Goal: Task Accomplishment & Management: Complete application form

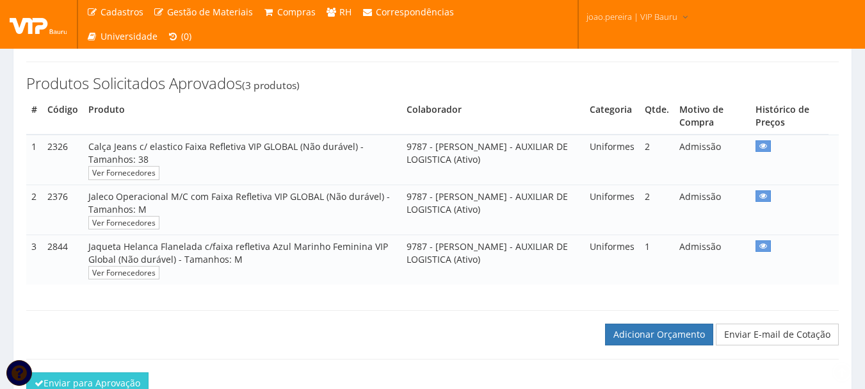
scroll to position [308, 0]
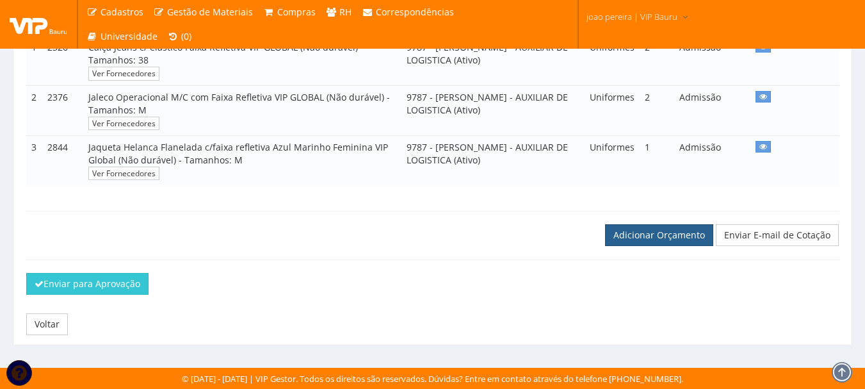
click at [673, 234] on link "Adicionar Orçamento" at bounding box center [659, 235] width 108 height 22
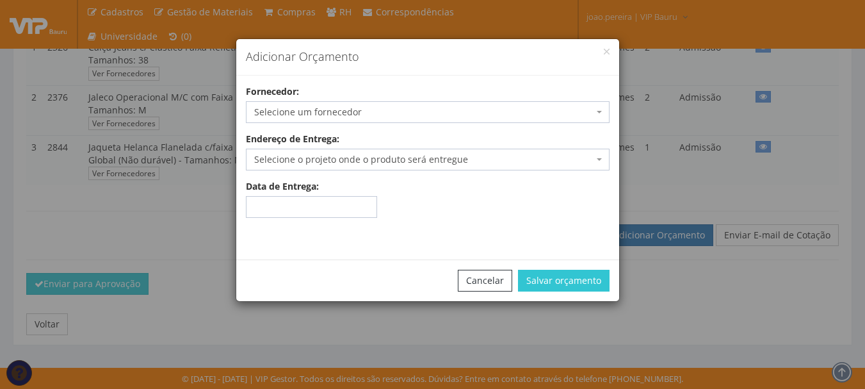
click at [340, 111] on span "Selecione um fornecedor" at bounding box center [423, 112] width 339 height 13
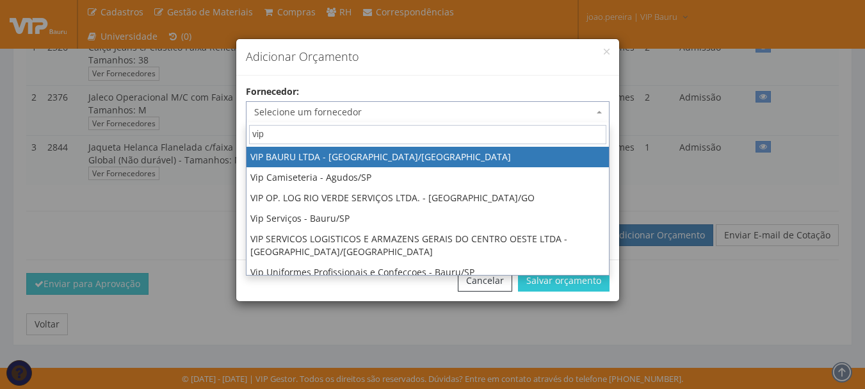
type input "vip"
select select "532"
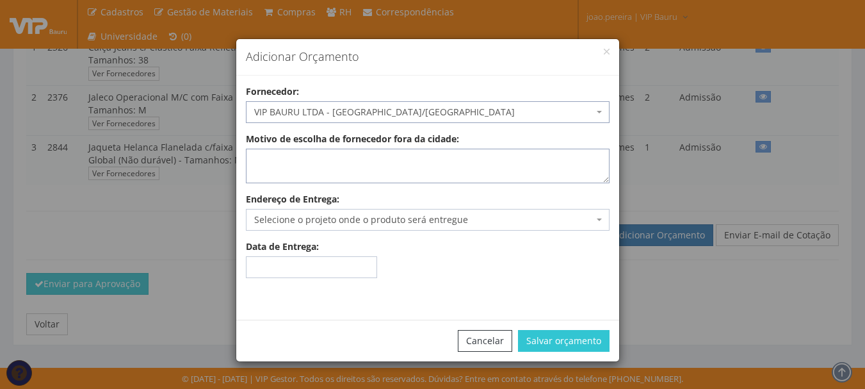
click at [294, 166] on textarea "Motivo de escolha de fornecedor fora da cidade:" at bounding box center [428, 166] width 364 height 35
type textarea "estoque"
click at [471, 221] on span "Selecione o projeto onde o produto será entregue" at bounding box center [423, 219] width 339 height 13
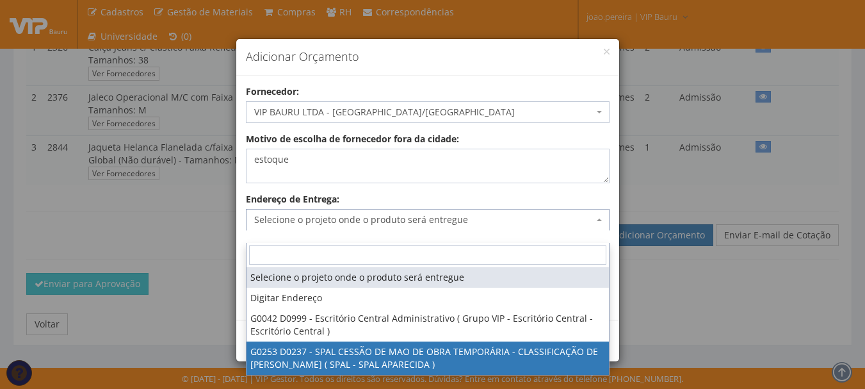
select select "253"
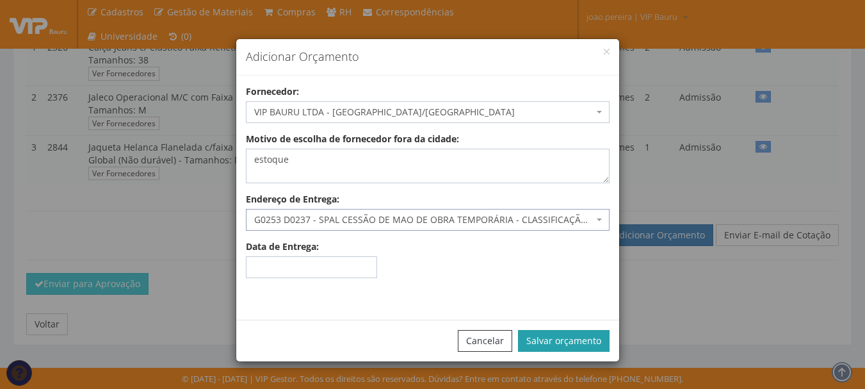
click at [585, 343] on button "Salvar orçamento" at bounding box center [564, 341] width 92 height 22
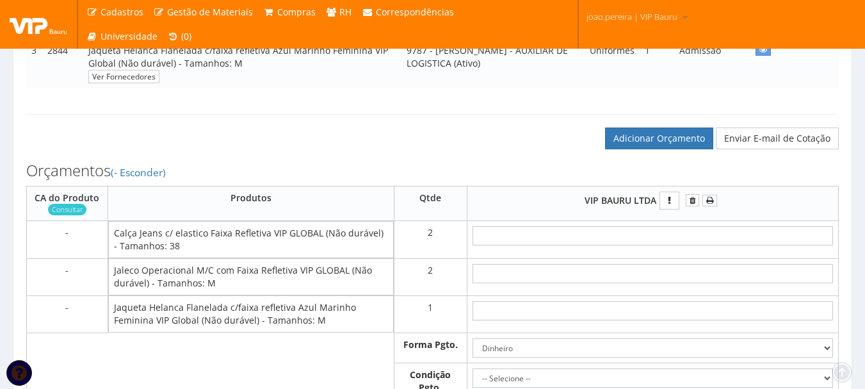
scroll to position [448, 0]
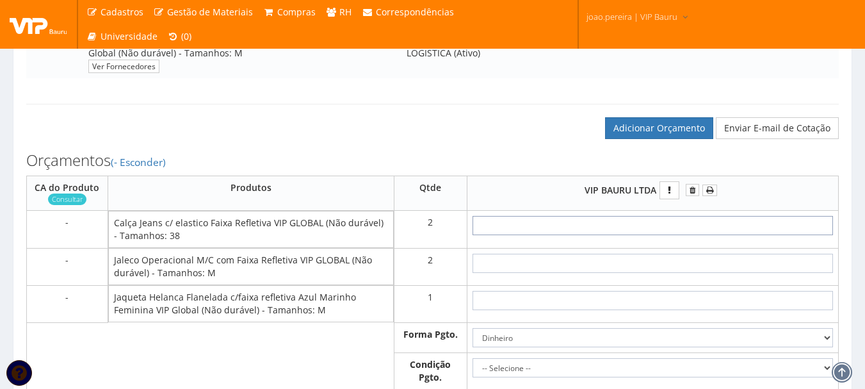
click at [704, 235] on input "text" at bounding box center [653, 225] width 361 height 19
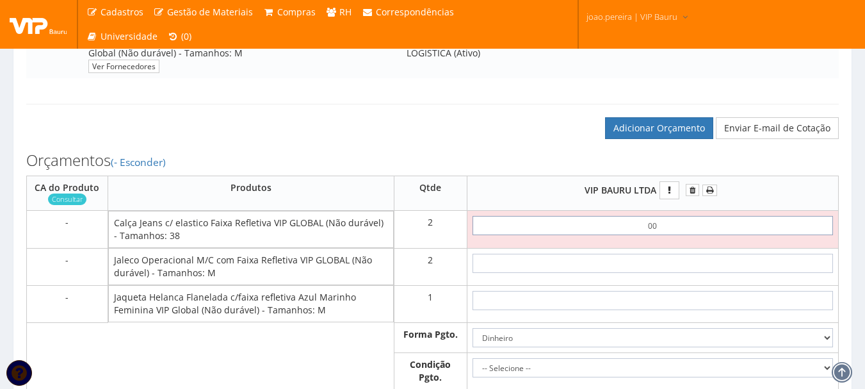
type input "0,01"
type input "0,02"
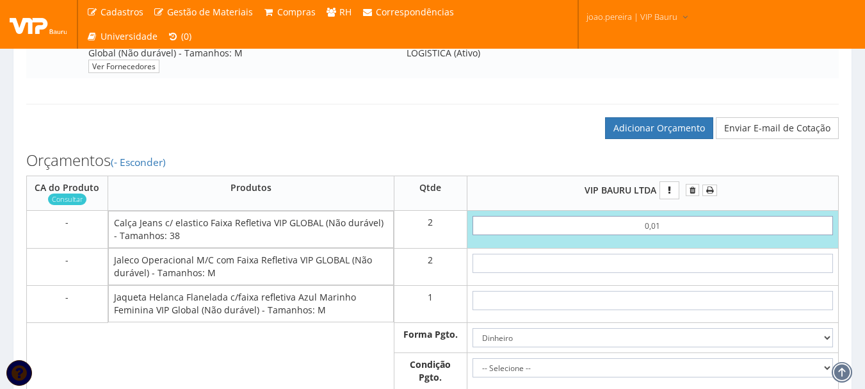
type input "0,01"
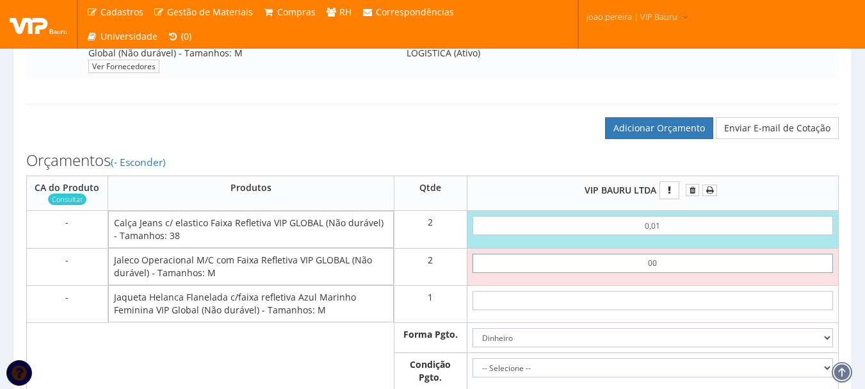
type input "0,01"
type input "0,04"
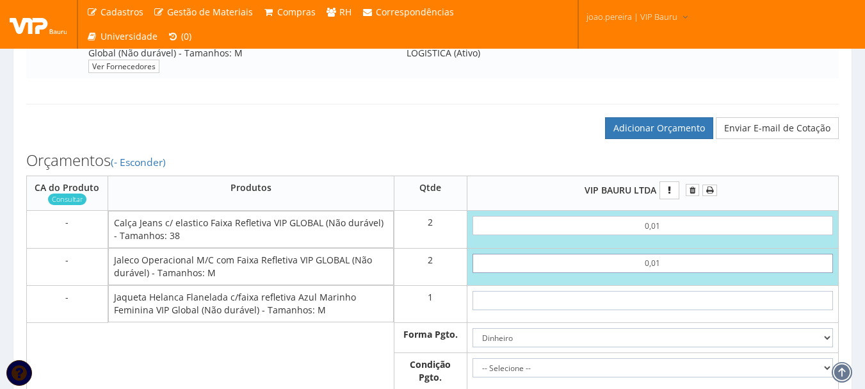
type input "0,01"
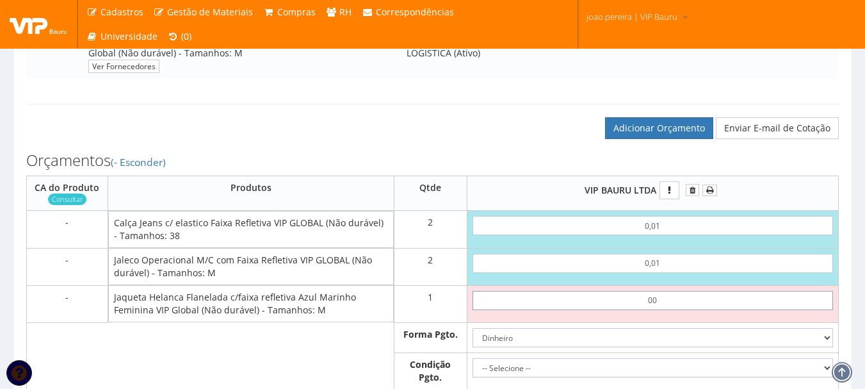
type input "0,01"
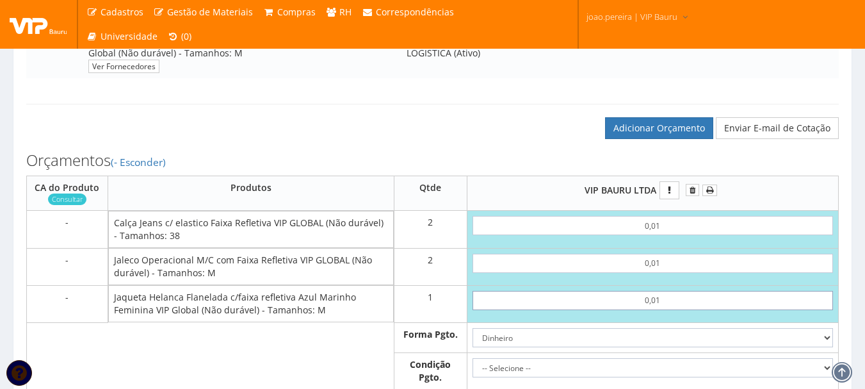
type input "0,05"
type input "0,01"
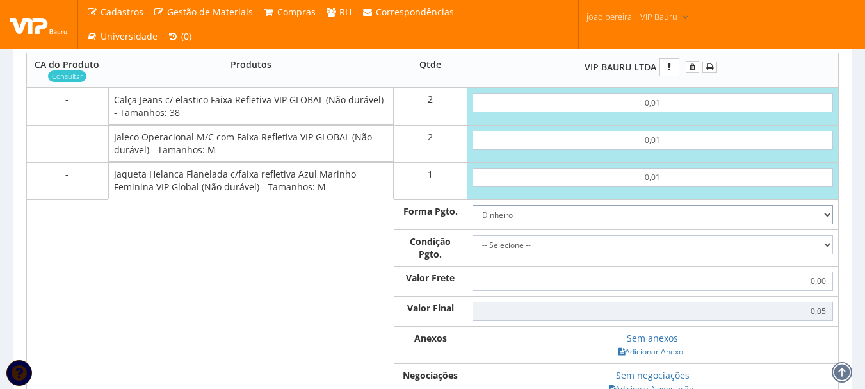
scroll to position [576, 0]
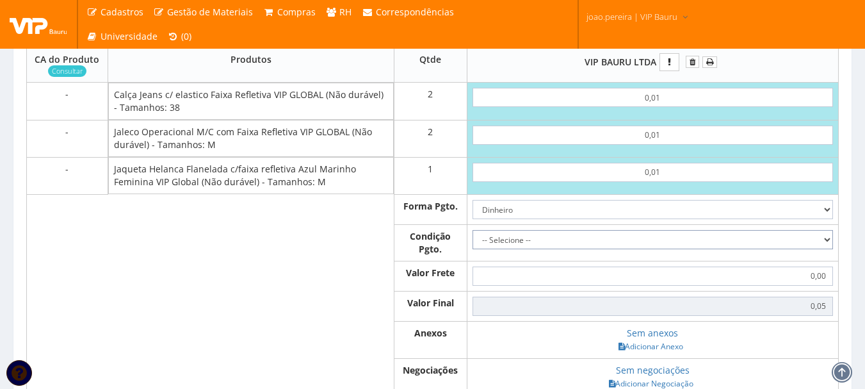
click at [826, 249] on select "-- Selecione -- À vista 7 dias 10 dias" at bounding box center [653, 239] width 361 height 19
select select "0"
click at [473, 242] on select "-- Selecione -- À vista 7 dias 10 dias" at bounding box center [653, 239] width 361 height 19
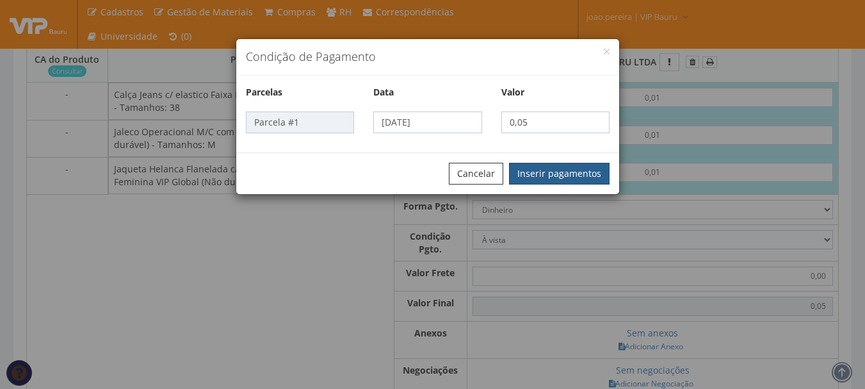
click at [566, 181] on button "Inserir pagamentos" at bounding box center [559, 174] width 101 height 22
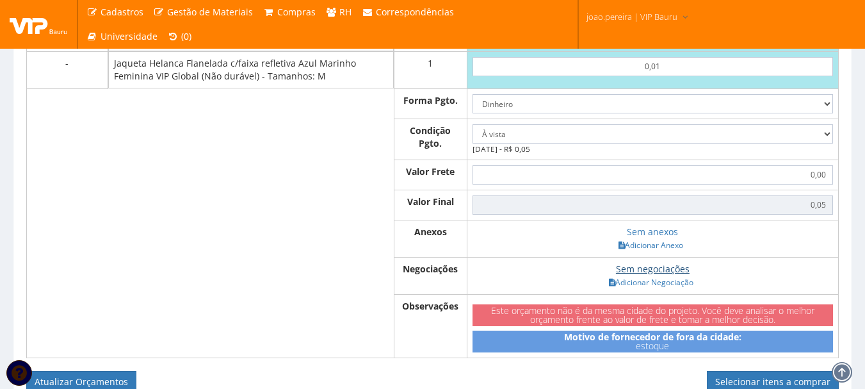
scroll to position [705, 0]
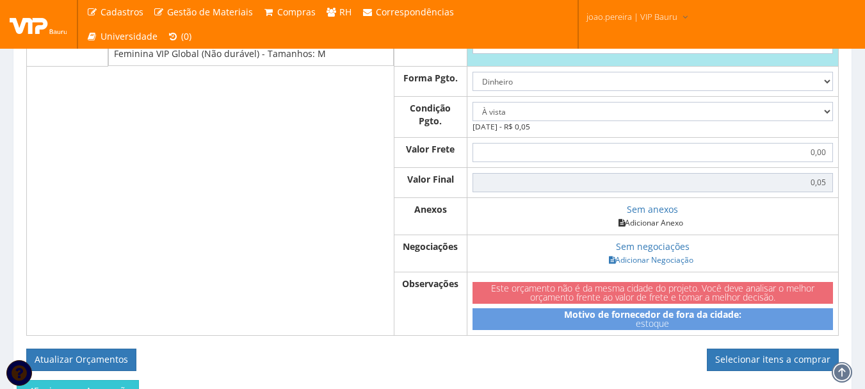
click at [669, 229] on link "Adicionar Anexo" at bounding box center [651, 222] width 72 height 13
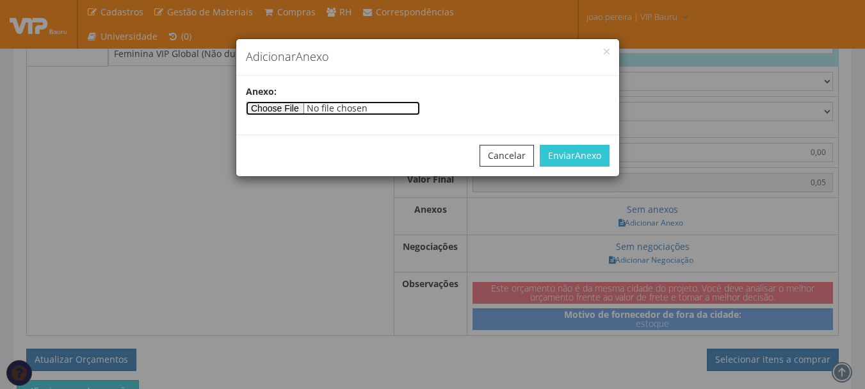
click at [273, 104] on input"] "file" at bounding box center [333, 108] width 174 height 14
type input"] "C:\fakepath\PEDIDOS SEM NOTA FISCAL ESTOQUE.docx"
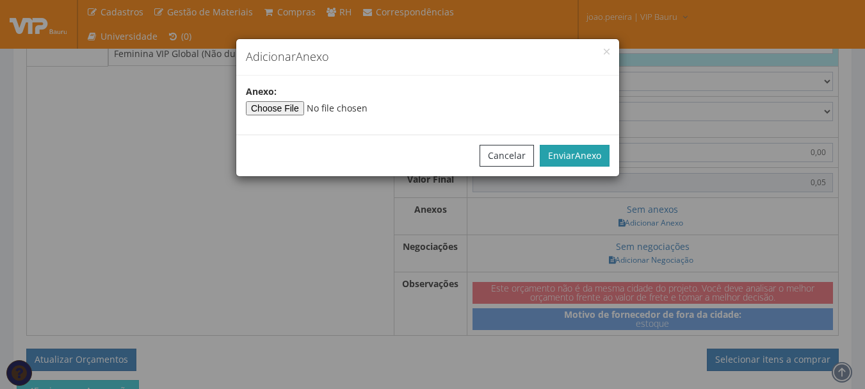
click at [586, 161] on span "Anexo" at bounding box center [588, 155] width 26 height 12
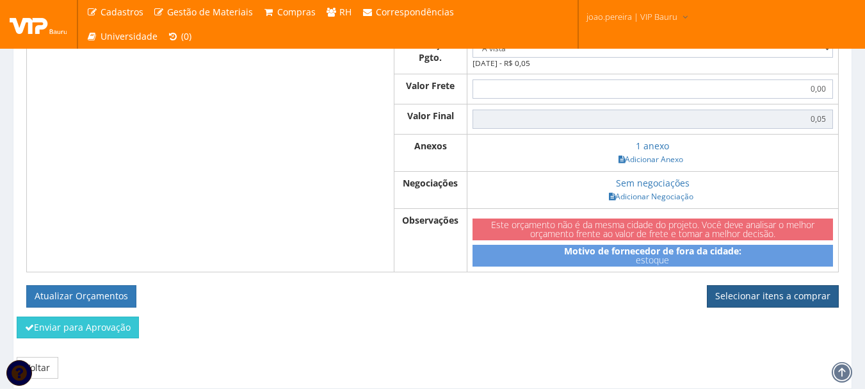
scroll to position [769, 0]
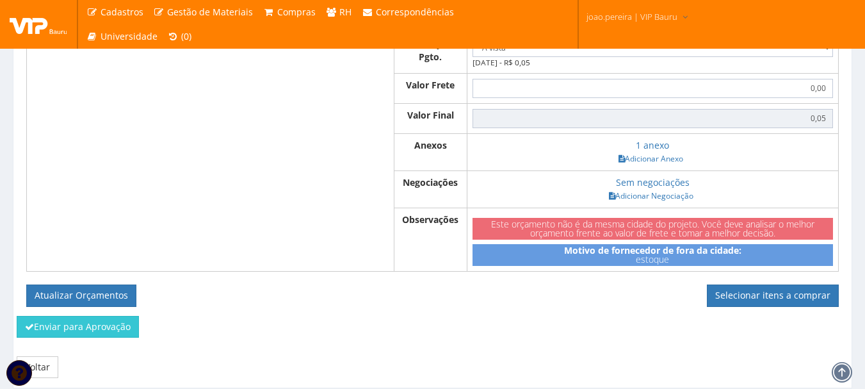
click at [541, 315] on div "Orçamentos (- Esconder) CA do Produto Consultar Produtos Qtde VIP BAURU LTDA 0,…" at bounding box center [433, 67] width 832 height 496
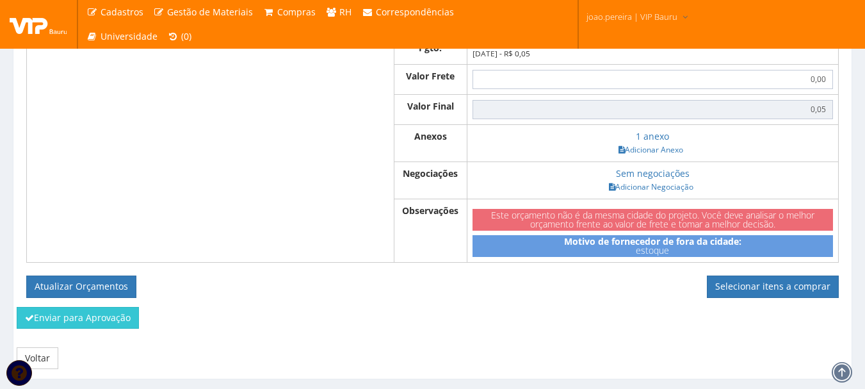
scroll to position [824, 0]
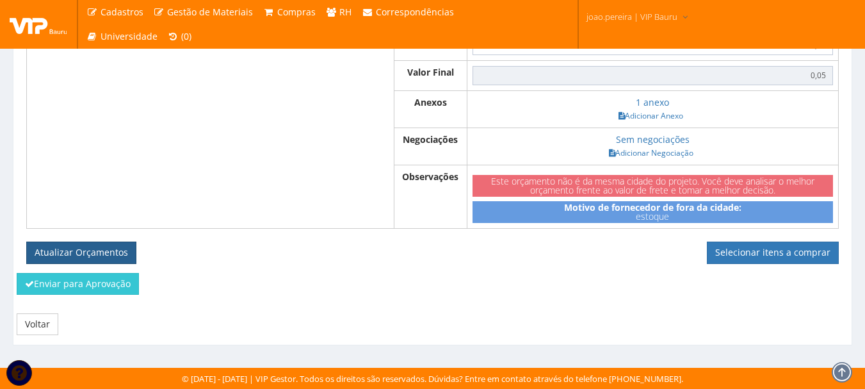
click at [95, 253] on button "Atualizar Orçamentos" at bounding box center [81, 252] width 110 height 22
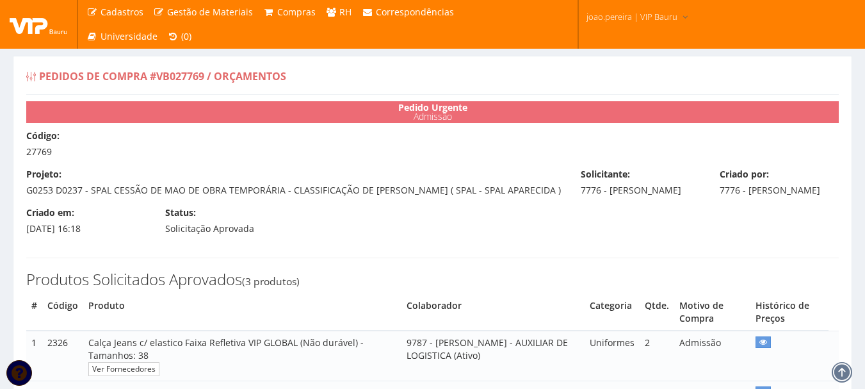
select select "0"
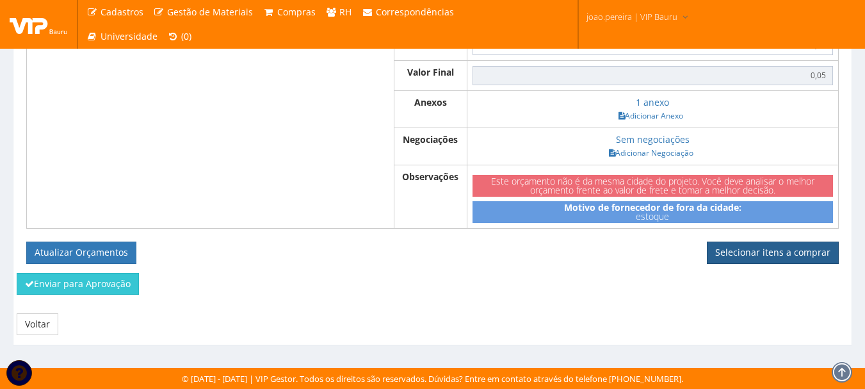
scroll to position [778, 0]
click at [770, 254] on link "Selecionar itens a comprar" at bounding box center [773, 252] width 132 height 22
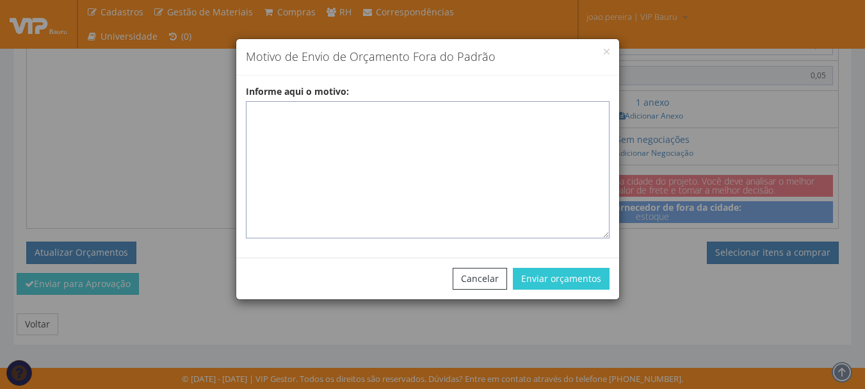
click at [389, 117] on textarea "Informe aqui o motivo:" at bounding box center [428, 169] width 364 height 137
click at [263, 116] on textarea "Informe aqui o motivo:" at bounding box center [428, 169] width 364 height 137
paste textarea "EPIS ou UNIFORMES - Pedido de compra para emissão de ficha de EPIS ou Uniformes…"
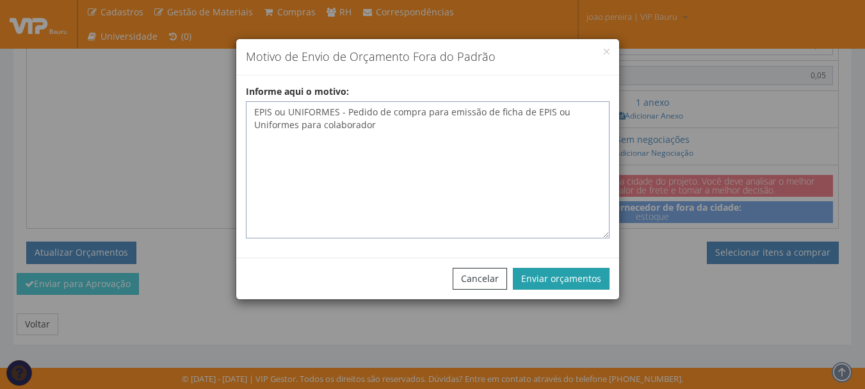
type textarea "EPIS ou UNIFORMES - Pedido de compra para emissão de ficha de EPIS ou Uniformes…"
click at [573, 278] on button "Enviar orçamentos" at bounding box center [561, 279] width 97 height 22
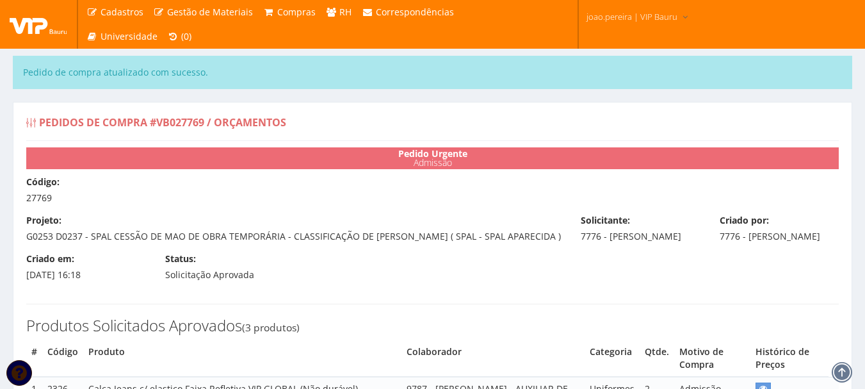
select select "0"
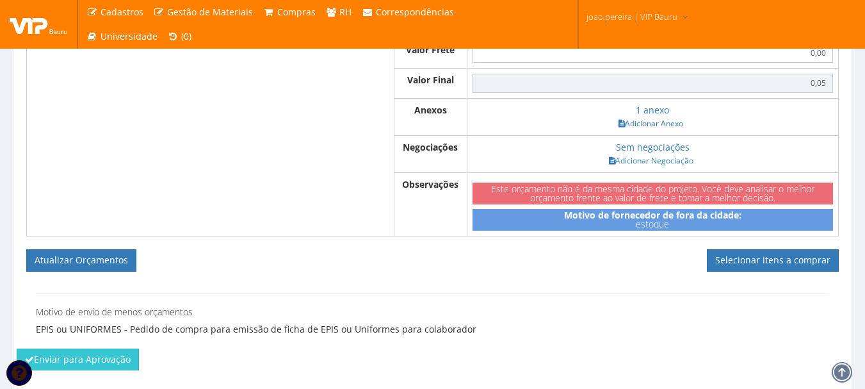
scroll to position [833, 0]
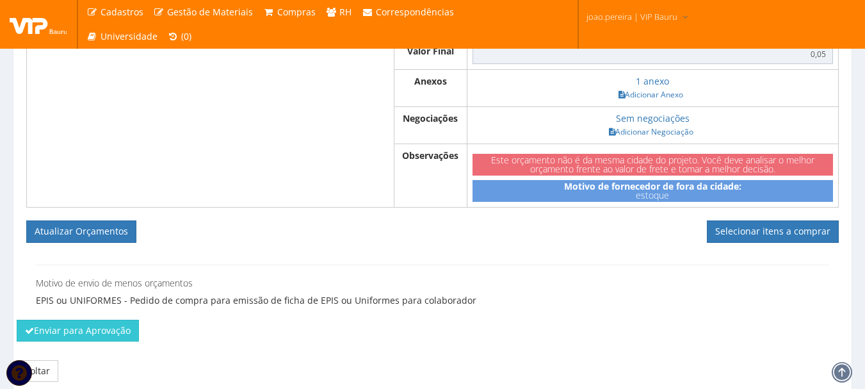
click at [596, 300] on div "Motivo de envio de menos orçamentos EPIS ou UNIFORMES - Pedido de compra para e…" at bounding box center [432, 286] width 813 height 68
click at [769, 242] on link "Selecionar itens a comprar" at bounding box center [773, 231] width 132 height 22
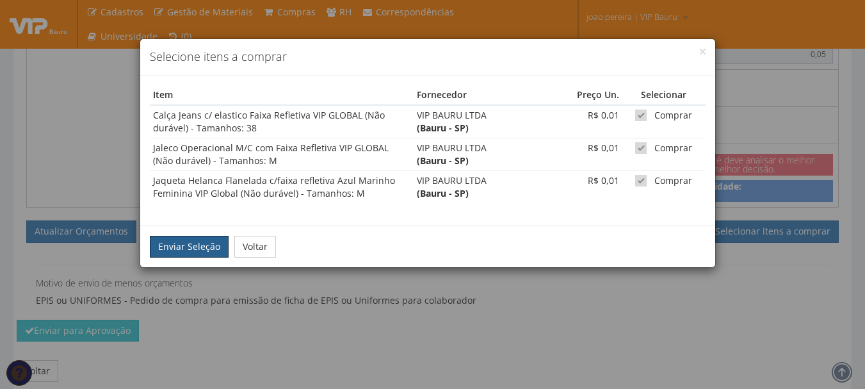
click at [202, 239] on button "Enviar Seleção" at bounding box center [189, 247] width 79 height 22
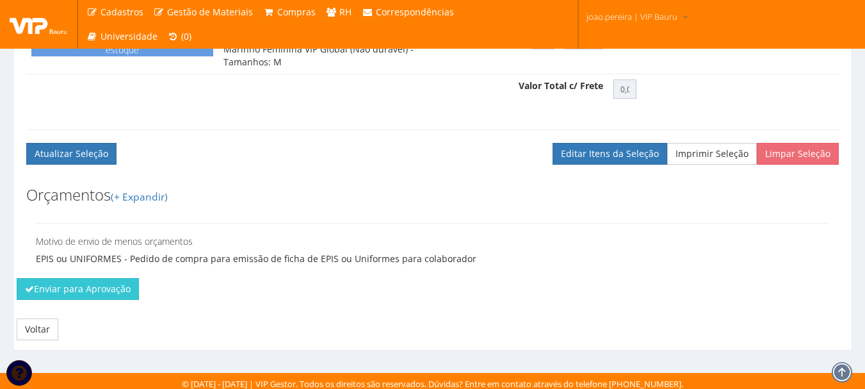
scroll to position [678, 0]
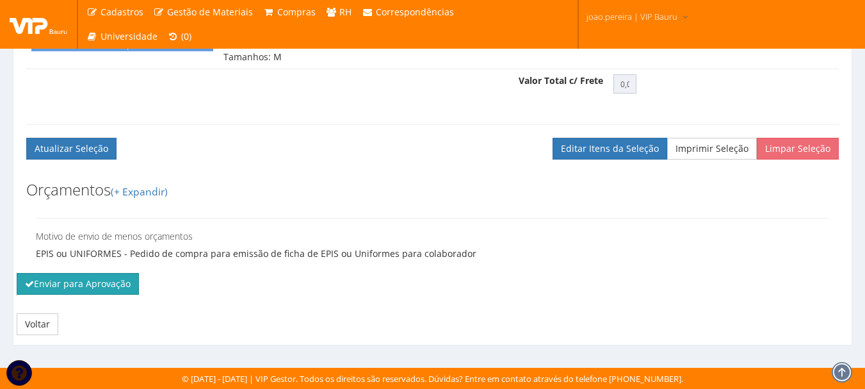
click at [70, 286] on button "Enviar para Aprovação" at bounding box center [78, 284] width 122 height 22
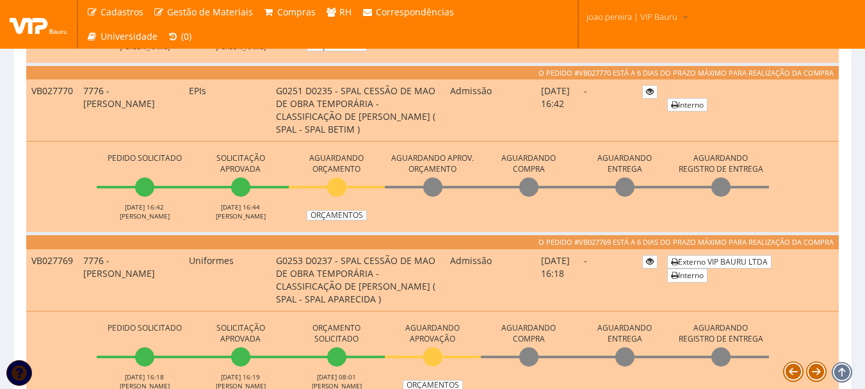
scroll to position [512, 0]
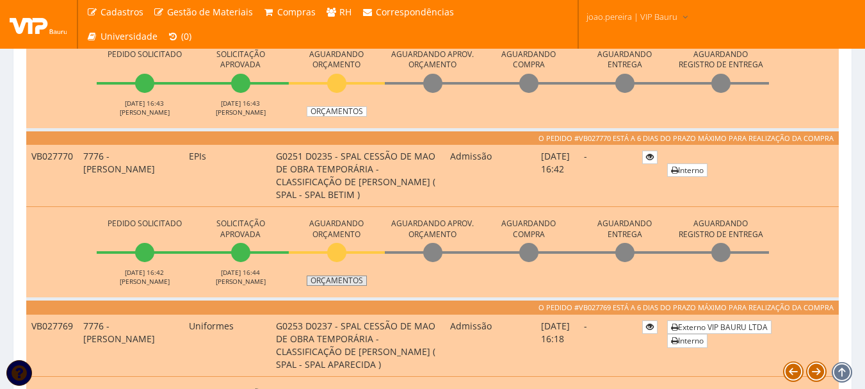
click at [341, 275] on link "Orçamentos" at bounding box center [337, 280] width 60 height 10
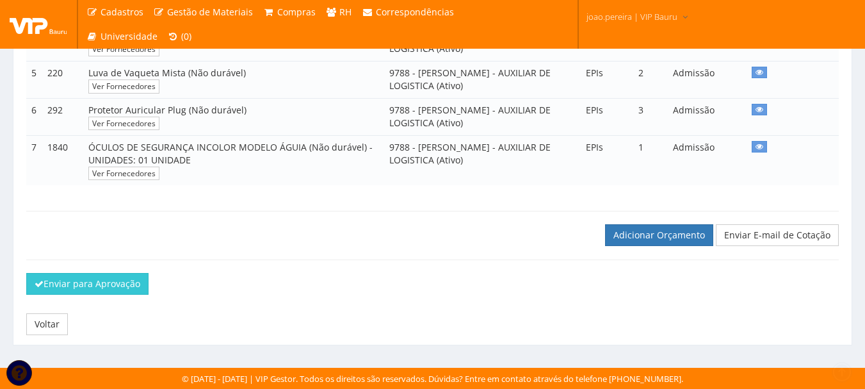
scroll to position [456, 0]
click at [637, 229] on link "Adicionar Orçamento" at bounding box center [659, 235] width 108 height 22
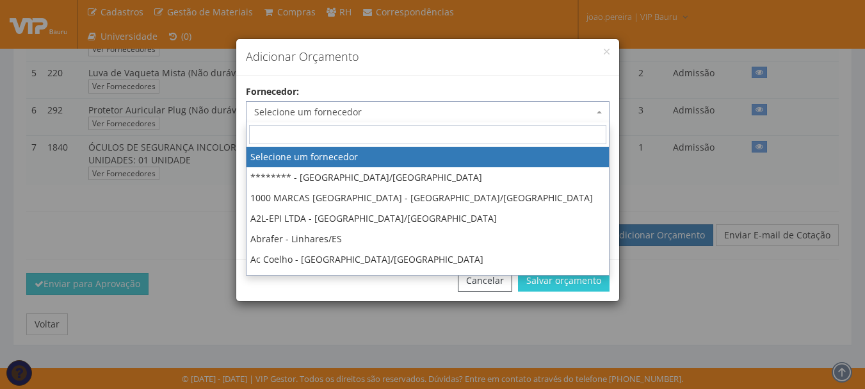
click at [402, 111] on span "Selecione um fornecedor" at bounding box center [423, 112] width 339 height 13
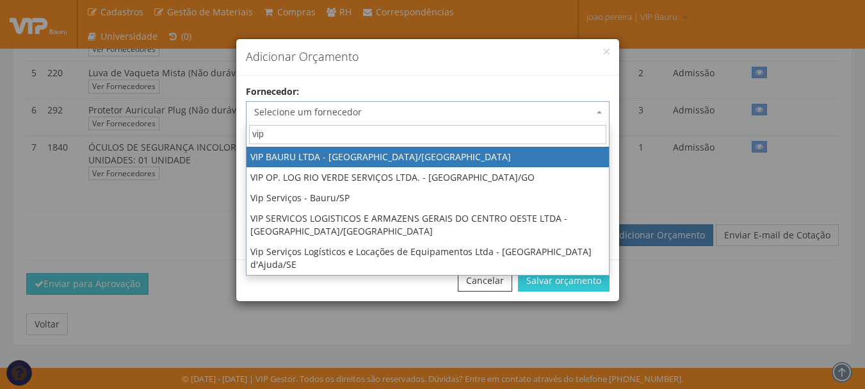
type input "vip"
select select "532"
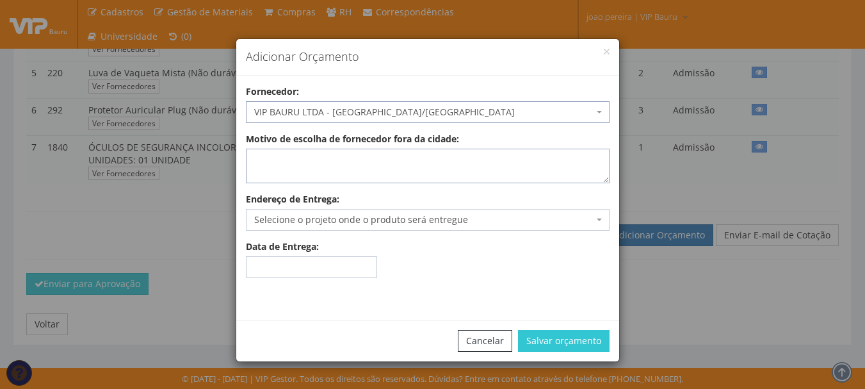
click at [321, 164] on textarea "Motivo de escolha de fornecedor fora da cidade:" at bounding box center [428, 166] width 364 height 35
type textarea "estoque"
click at [323, 213] on span "Selecione o projeto onde o produto será entregue" at bounding box center [423, 219] width 339 height 13
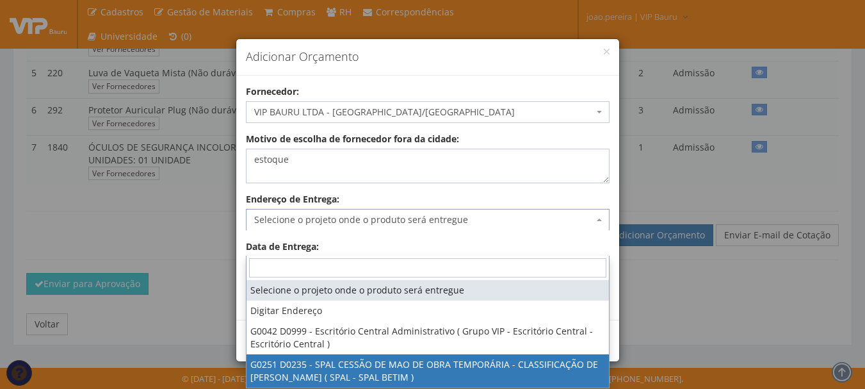
select select "251"
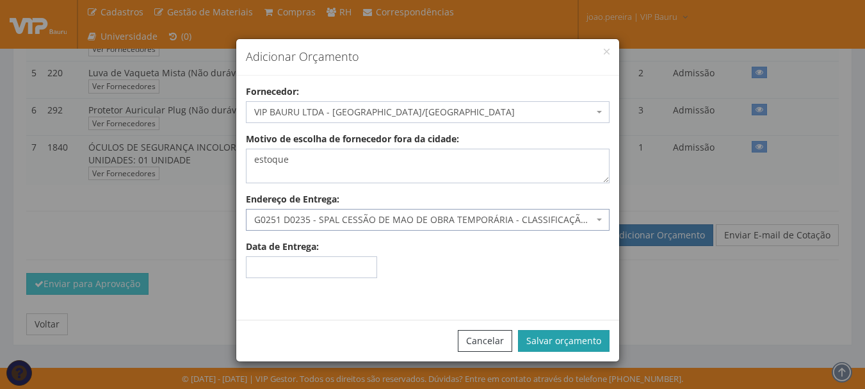
click at [594, 345] on button "Salvar orçamento" at bounding box center [564, 341] width 92 height 22
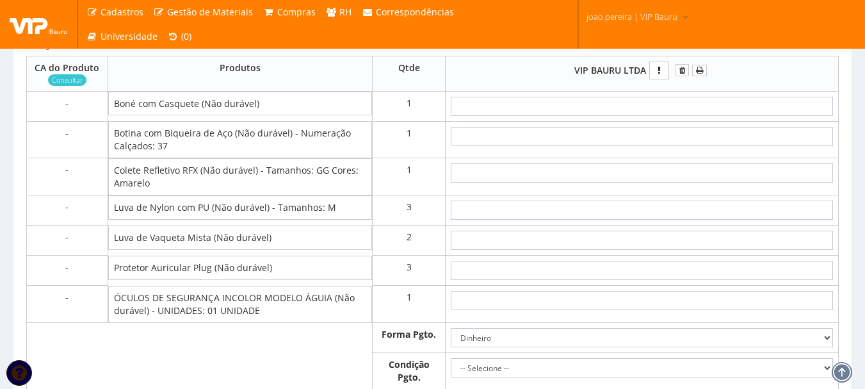
scroll to position [705, 0]
click at [664, 115] on input "text" at bounding box center [642, 104] width 382 height 19
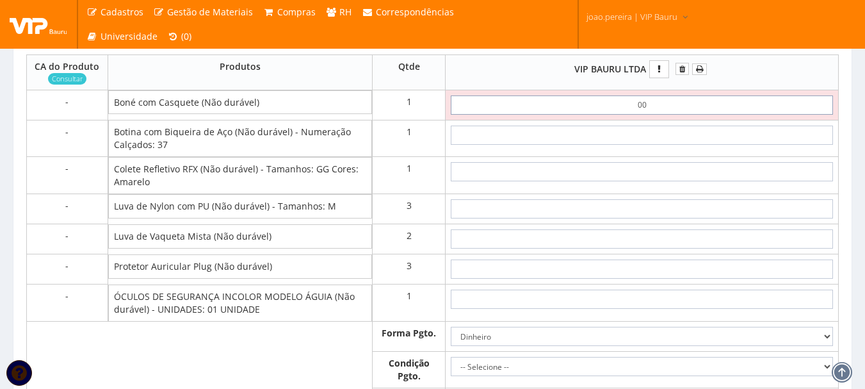
type input "0,01"
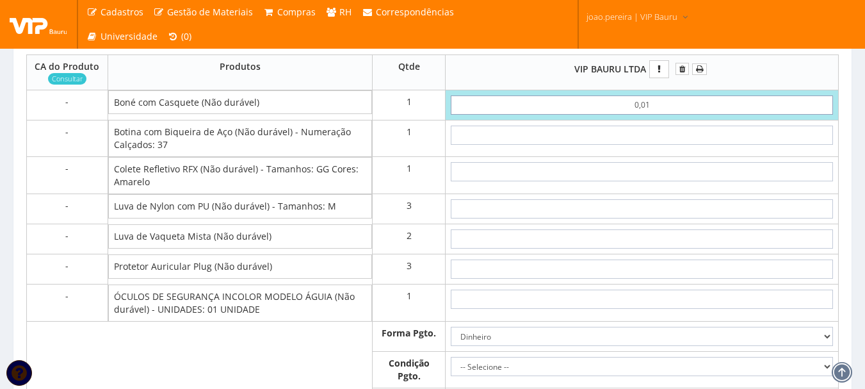
type input "0,01"
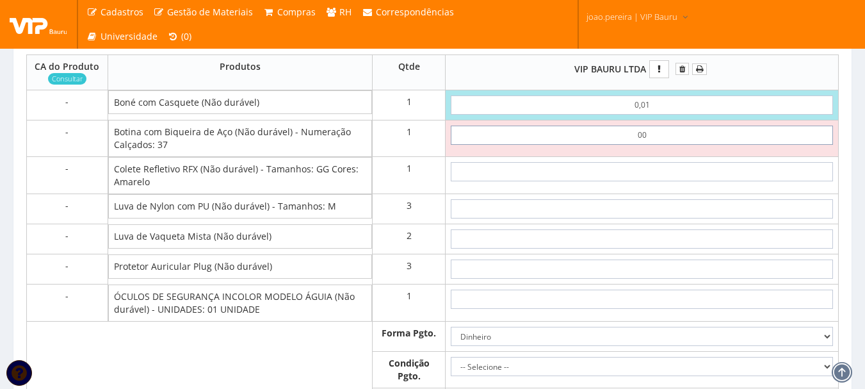
type input "0,01"
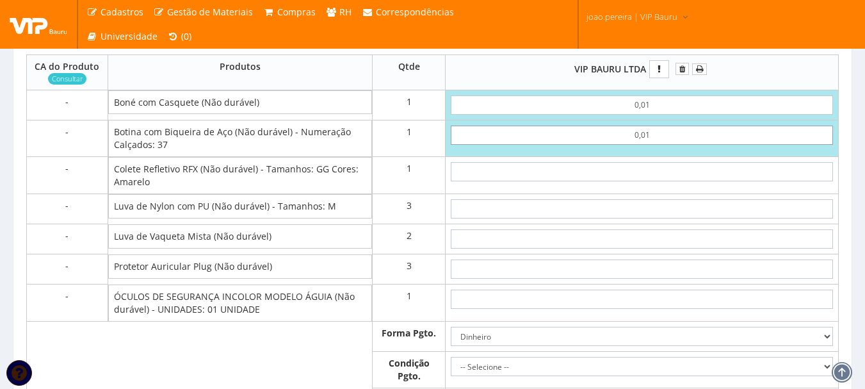
type input "0,02"
type input "0,01"
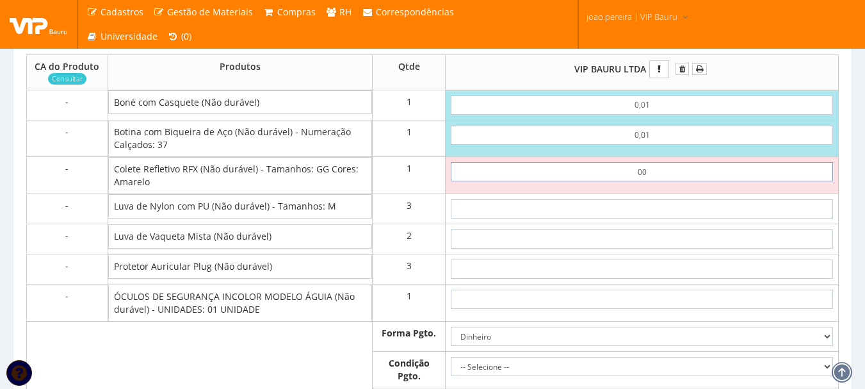
type input "0,01"
type input "0,03"
type input "0,01"
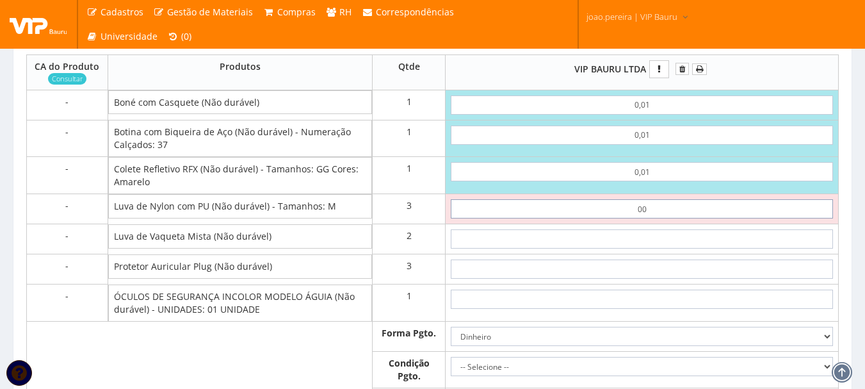
type input "0,01"
type input "0,06"
type input "0,01"
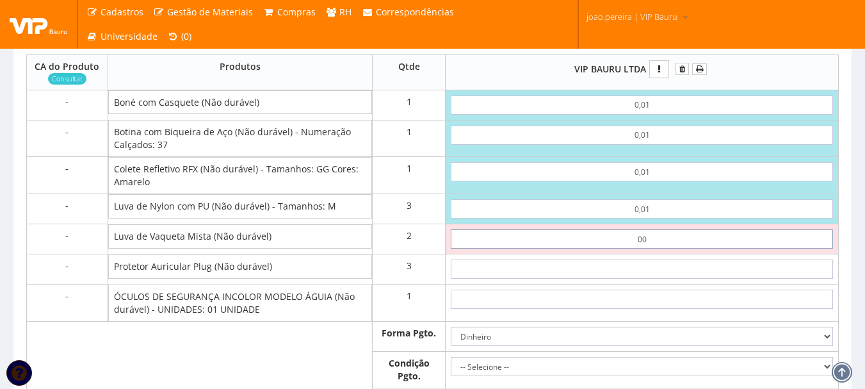
type input "0,01"
type input "0,08"
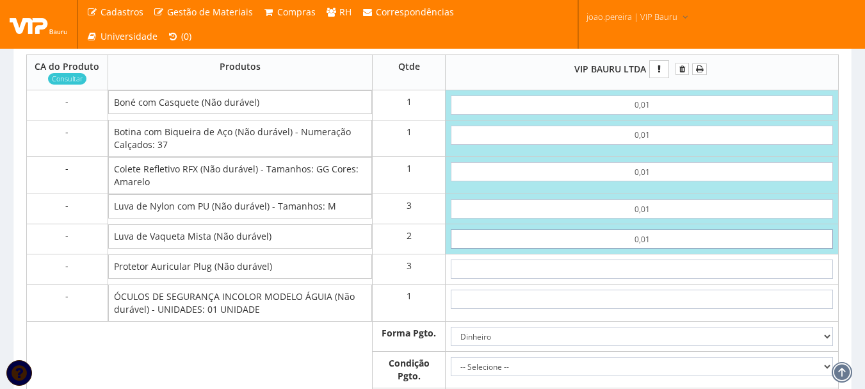
type input "0,01"
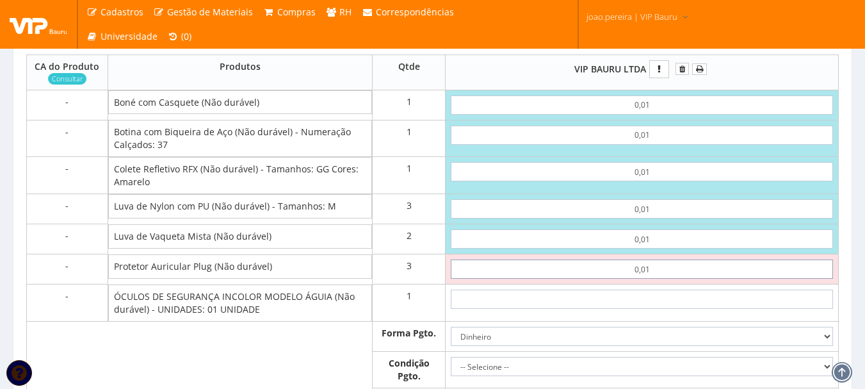
type input "0,01"
type input "0,11"
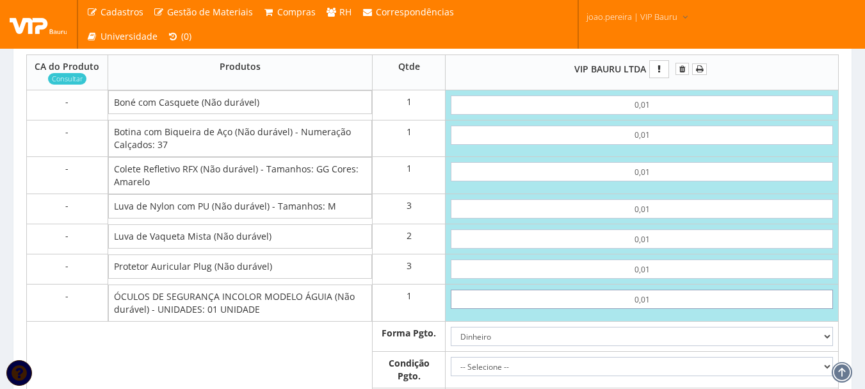
type input "0,01"
type input "0,12"
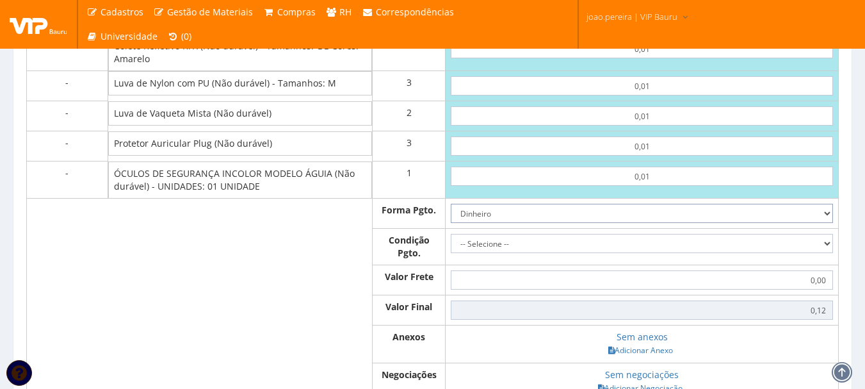
scroll to position [833, 0]
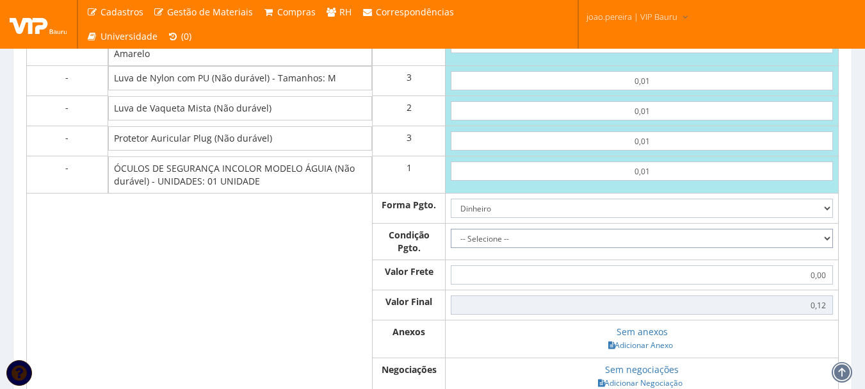
click at [826, 248] on select "-- Selecione -- À vista 7 dias 10 dias" at bounding box center [642, 238] width 382 height 19
select select "0"
click at [451, 248] on select "-- Selecione -- À vista 7 dias 10 dias" at bounding box center [642, 238] width 382 height 19
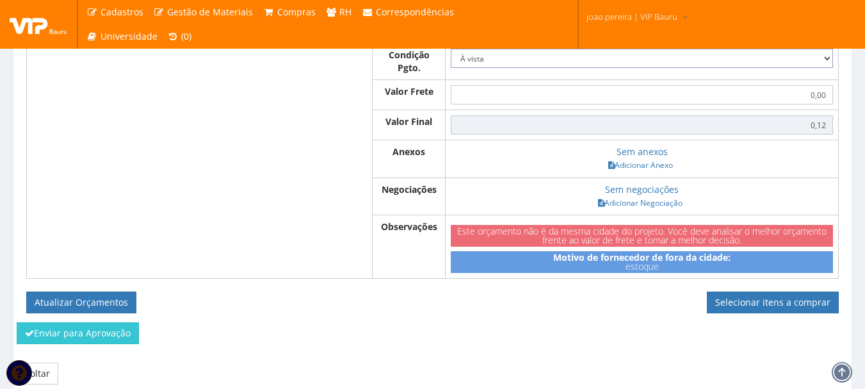
scroll to position [1025, 0]
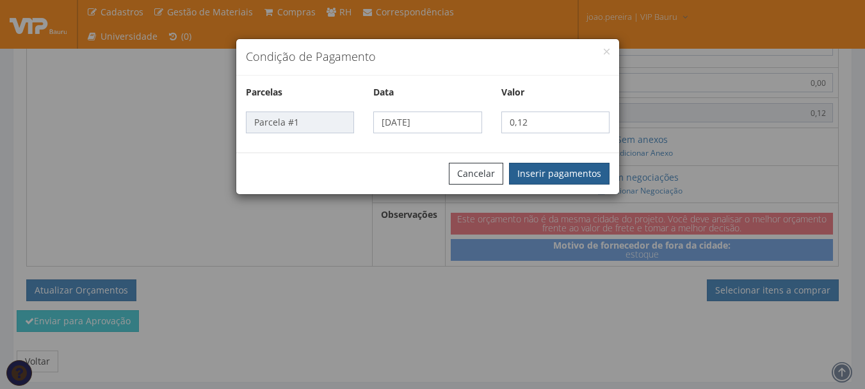
click at [551, 172] on button "Inserir pagamentos" at bounding box center [559, 174] width 101 height 22
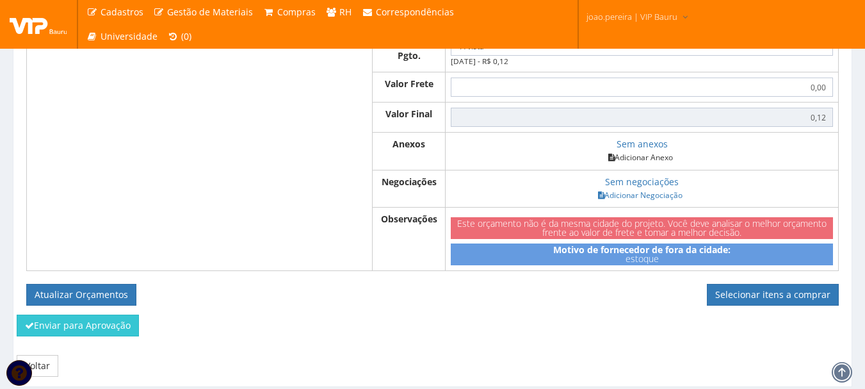
click at [649, 164] on link "Adicionar Anexo" at bounding box center [641, 157] width 72 height 13
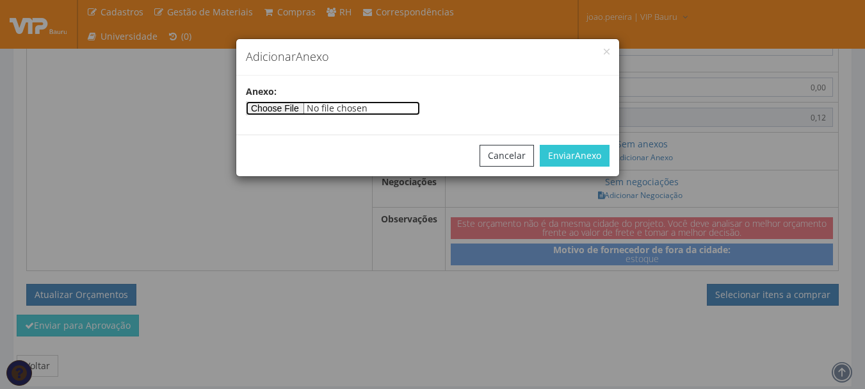
click at [291, 110] on input"] "file" at bounding box center [333, 108] width 174 height 14
type input"] "C:\fakepath\PEDIDOS SEM NOTA FISCAL ESTOQUE.docx"
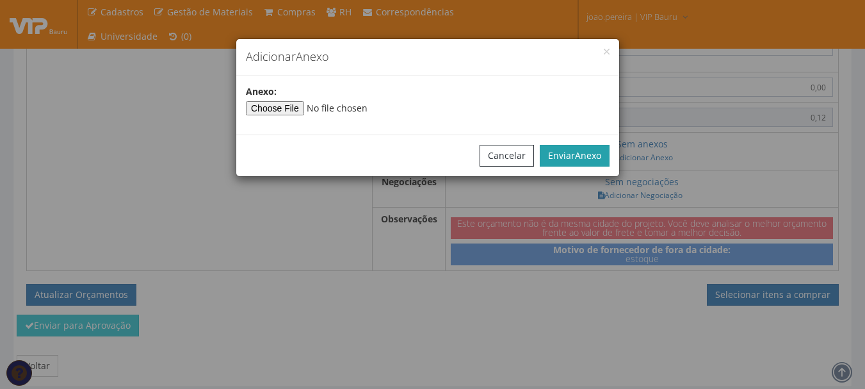
click at [587, 163] on button "Enviar Anexo" at bounding box center [575, 156] width 70 height 22
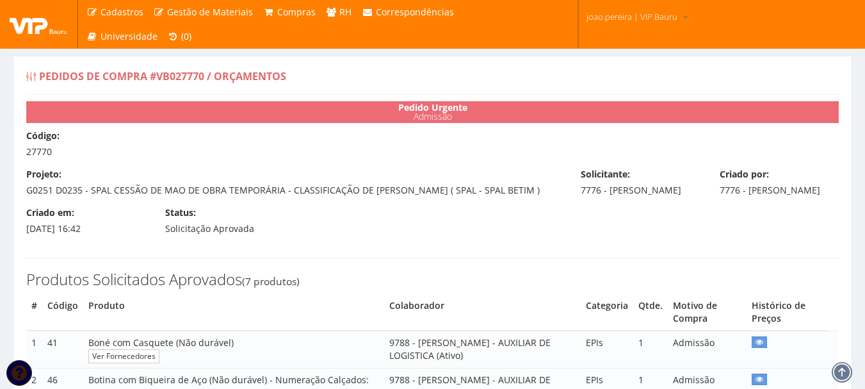
select select "0"
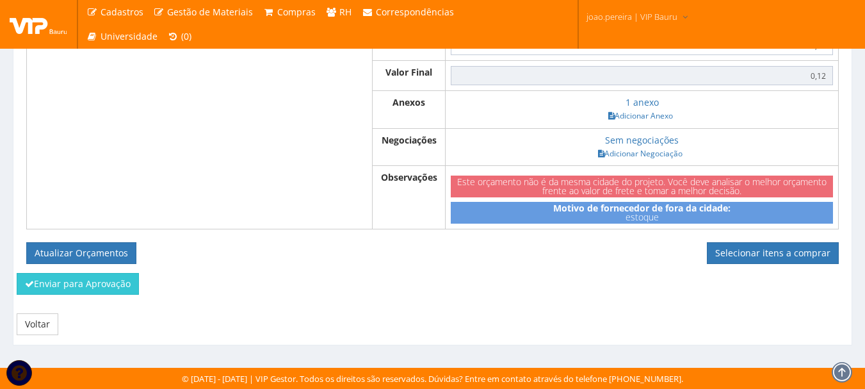
scroll to position [1046, 0]
click at [776, 259] on link "Selecionar itens a comprar" at bounding box center [773, 253] width 132 height 22
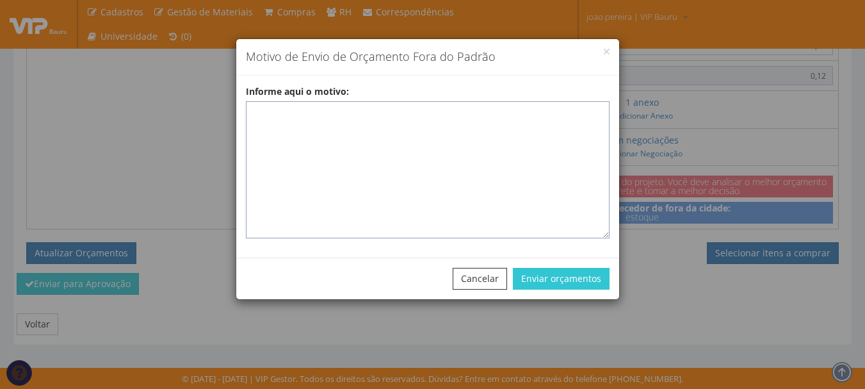
click at [368, 116] on textarea "Informe aqui o motivo:" at bounding box center [428, 169] width 364 height 137
paste textarea "EPIS ou UNIFORMES - Pedido de compra para emissão de ficha de EPIS ou Uniformes…"
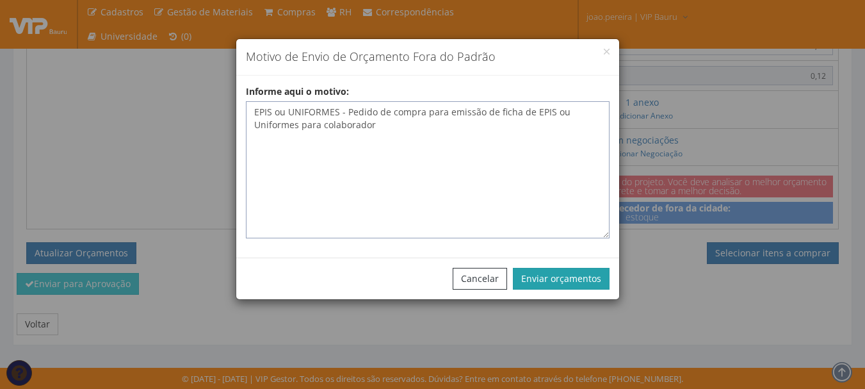
type textarea "EPIS ou UNIFORMES - Pedido de compra para emissão de ficha de EPIS ou Uniformes…"
click at [582, 281] on button "Enviar orçamentos" at bounding box center [561, 279] width 97 height 22
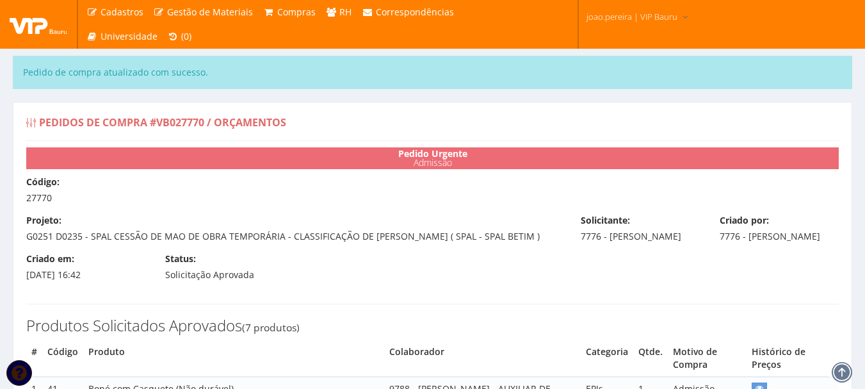
select select "0"
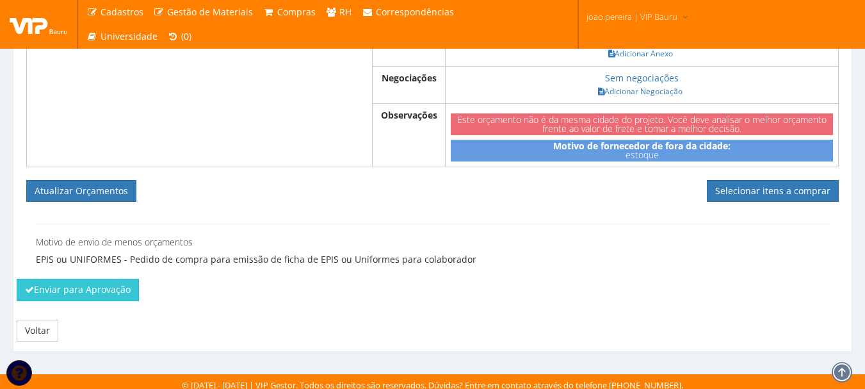
scroll to position [1161, 0]
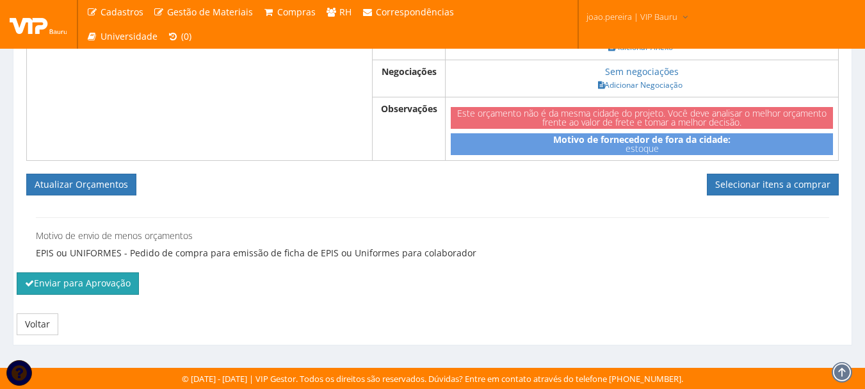
click at [81, 291] on button "Enviar para Aprovação" at bounding box center [78, 283] width 122 height 22
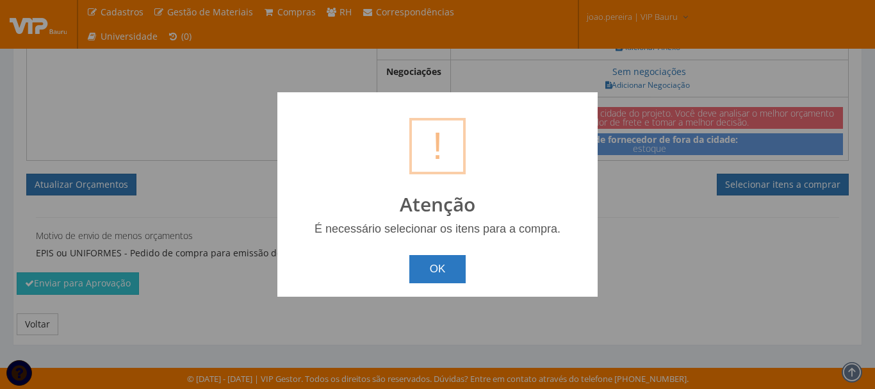
click at [432, 277] on button "OK" at bounding box center [437, 269] width 57 height 28
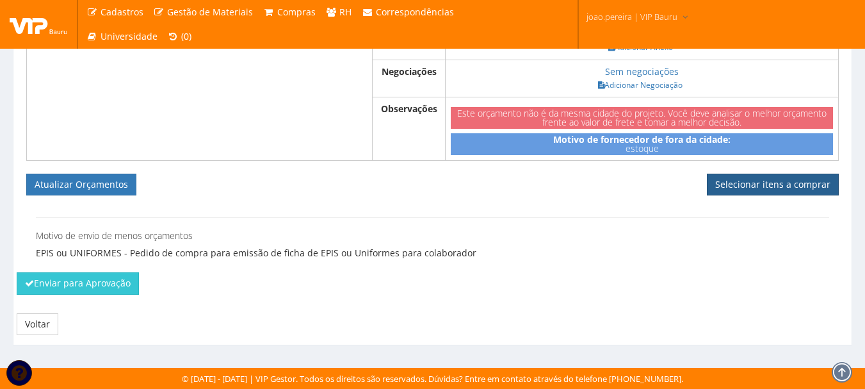
click at [801, 190] on link "Selecionar itens a comprar" at bounding box center [773, 185] width 132 height 22
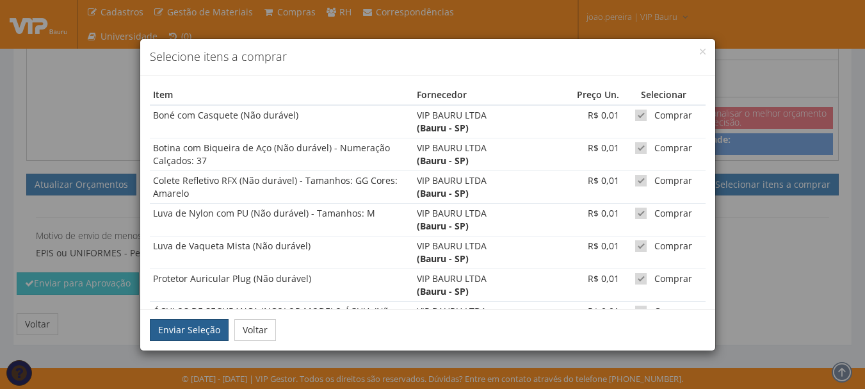
click at [192, 336] on button "Enviar Seleção" at bounding box center [189, 330] width 79 height 22
click at [180, 326] on button "Enviar Seleção" at bounding box center [189, 330] width 79 height 22
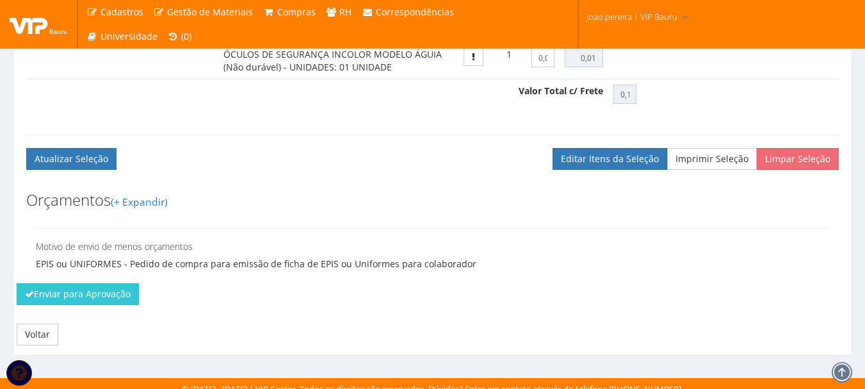
scroll to position [934, 0]
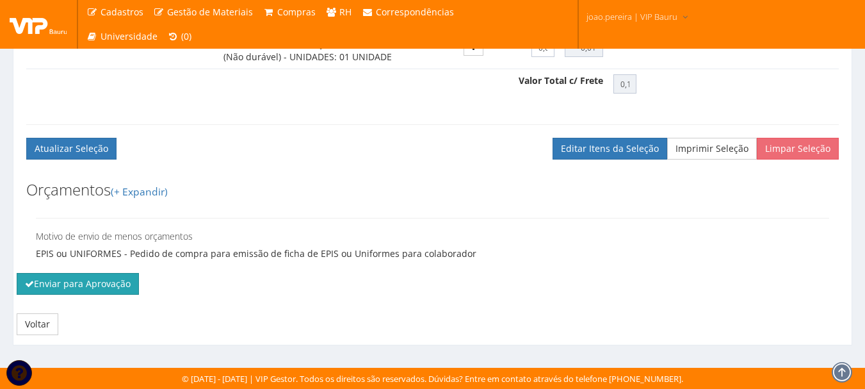
click at [86, 286] on button "Enviar para Aprovação" at bounding box center [78, 284] width 122 height 22
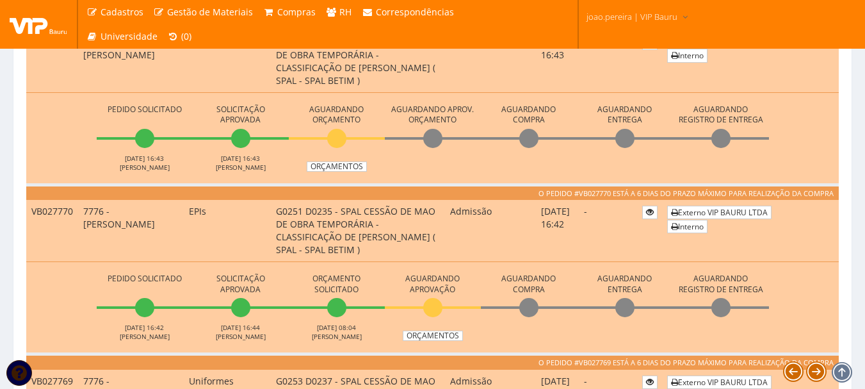
scroll to position [384, 0]
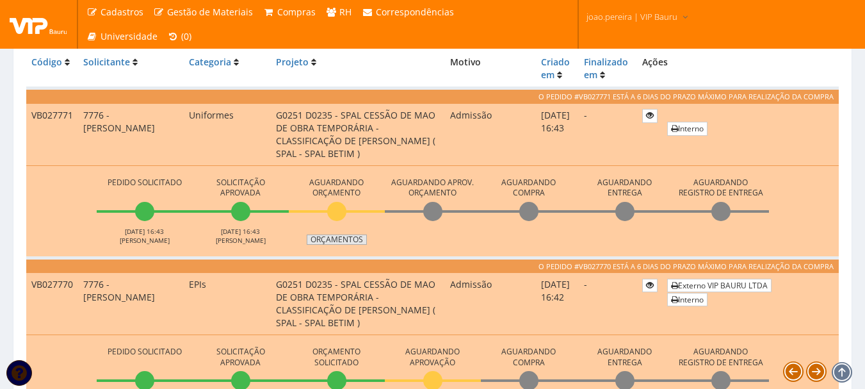
click at [336, 239] on link "Orçamentos" at bounding box center [337, 239] width 60 height 10
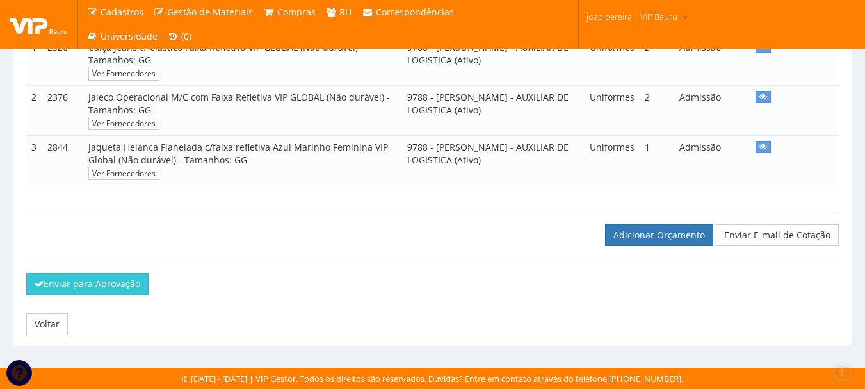
scroll to position [308, 0]
click at [667, 240] on link "Adicionar Orçamento" at bounding box center [659, 235] width 108 height 22
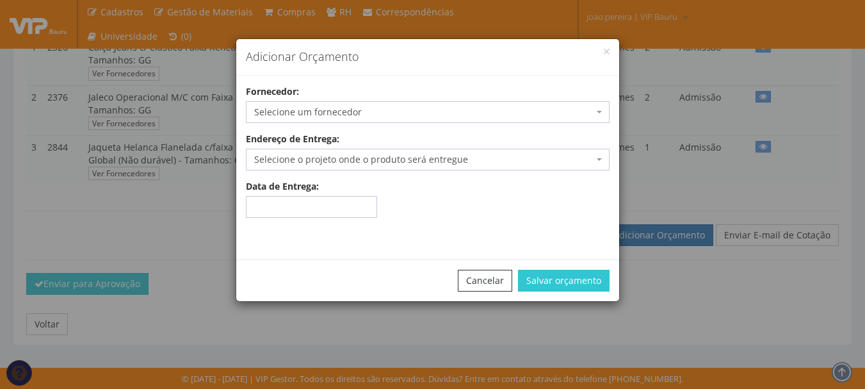
click at [355, 113] on span "Selecione um fornecedor" at bounding box center [423, 112] width 339 height 13
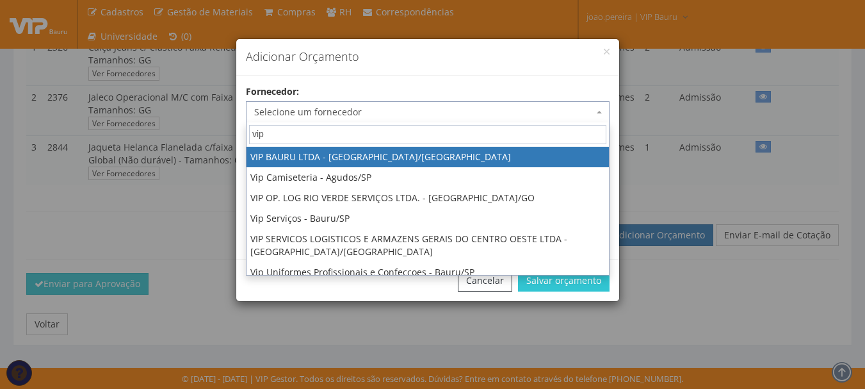
type input "vip"
select select "532"
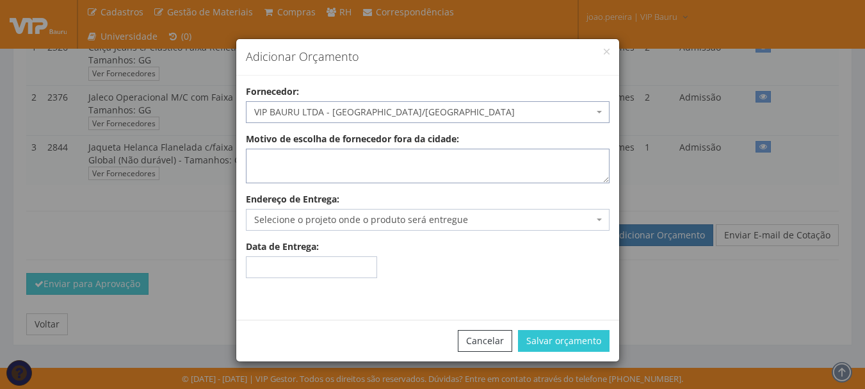
click at [399, 168] on textarea "Motivo de escolha de fornecedor fora da cidade:" at bounding box center [428, 166] width 364 height 35
type textarea "estoque"
click at [371, 220] on span "Selecione o projeto onde o produto será entregue" at bounding box center [423, 219] width 339 height 13
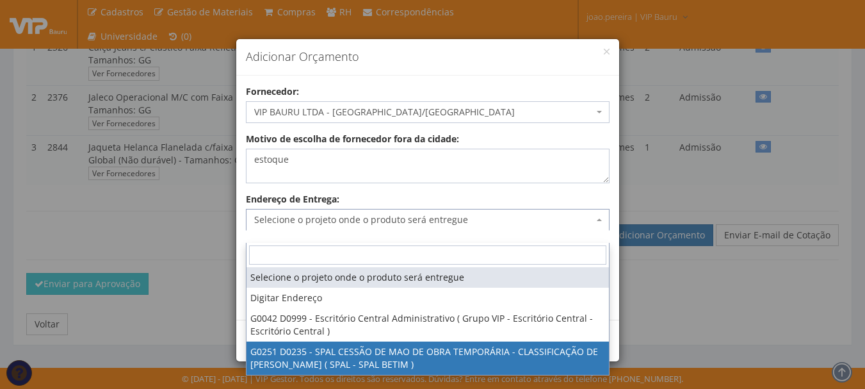
drag, startPoint x: 400, startPoint y: 350, endPoint x: 286, endPoint y: 347, distance: 113.4
select select "251"
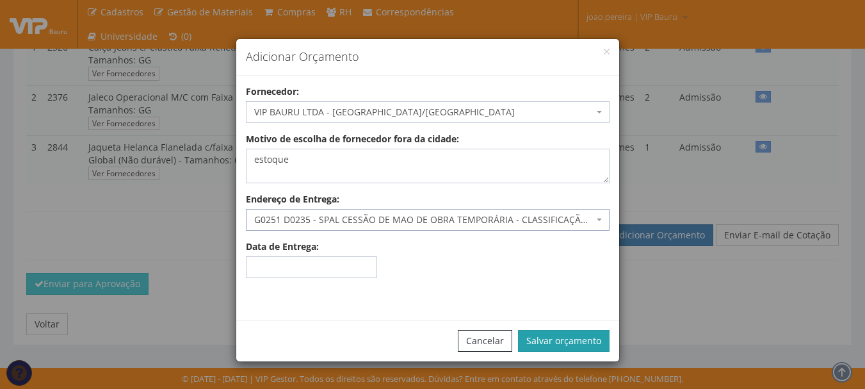
click at [574, 343] on button "Salvar orçamento" at bounding box center [564, 341] width 92 height 22
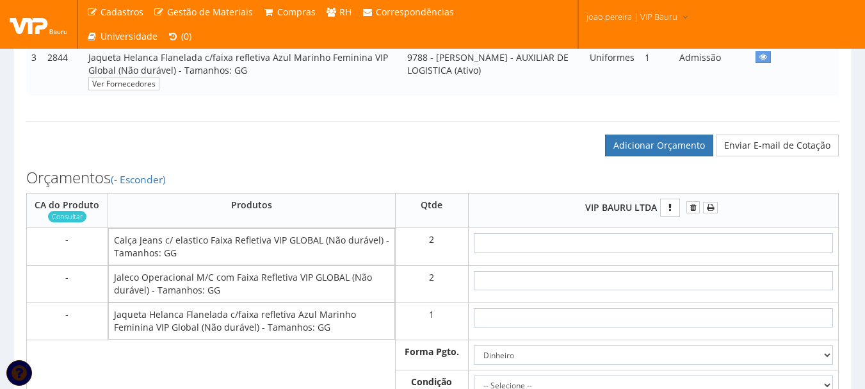
scroll to position [448, 0]
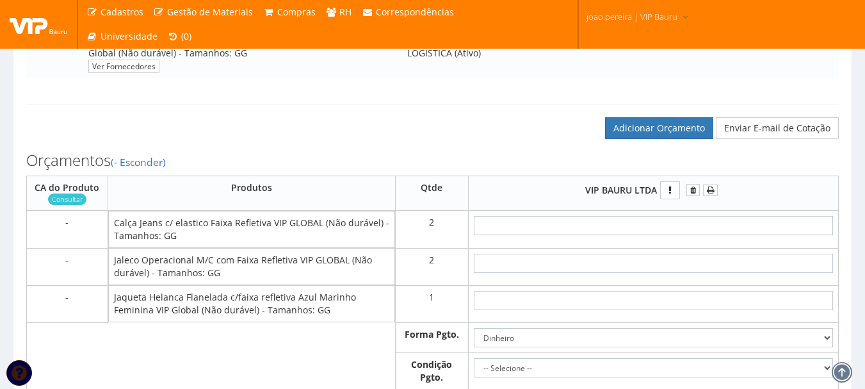
click at [694, 227] on td at bounding box center [653, 229] width 370 height 37
click at [696, 235] on input "text" at bounding box center [653, 225] width 359 height 19
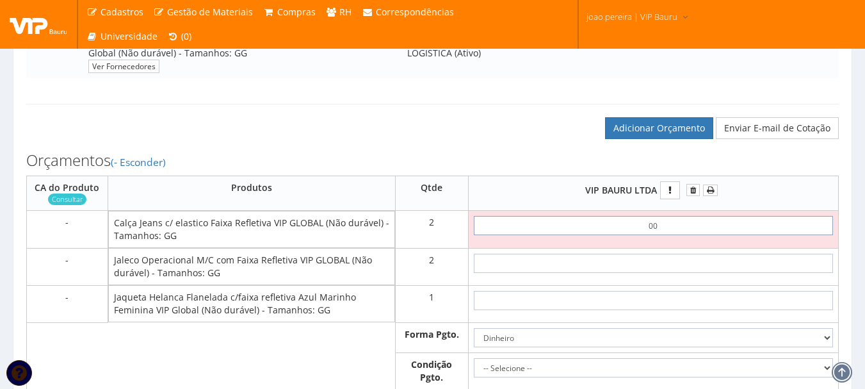
type input "0,01"
type input "0,02"
type input "0,01"
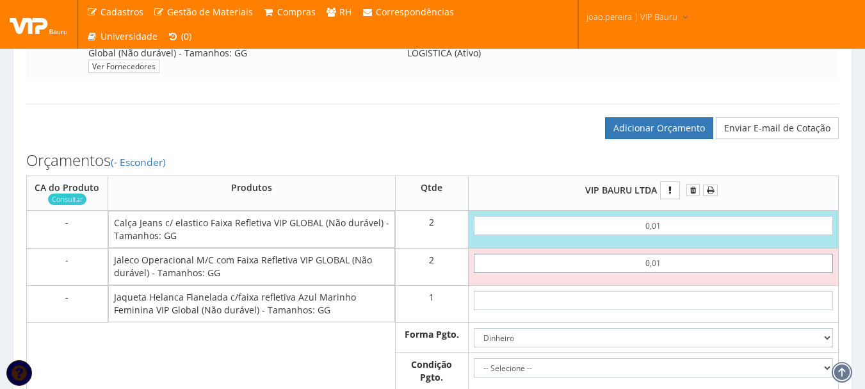
type input "0,01"
type input "0,04"
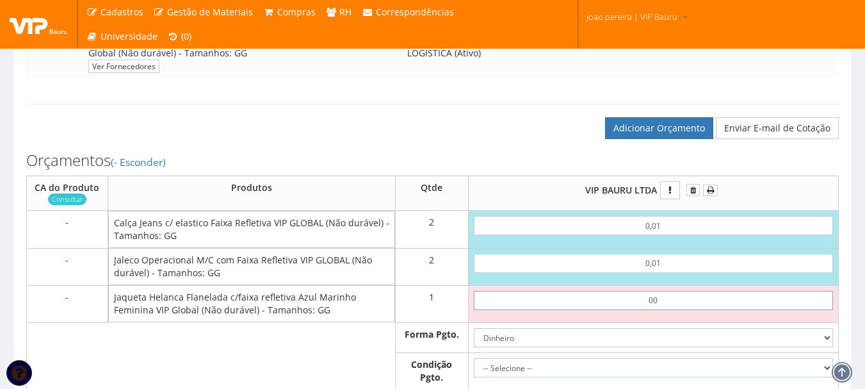
type input "0,01"
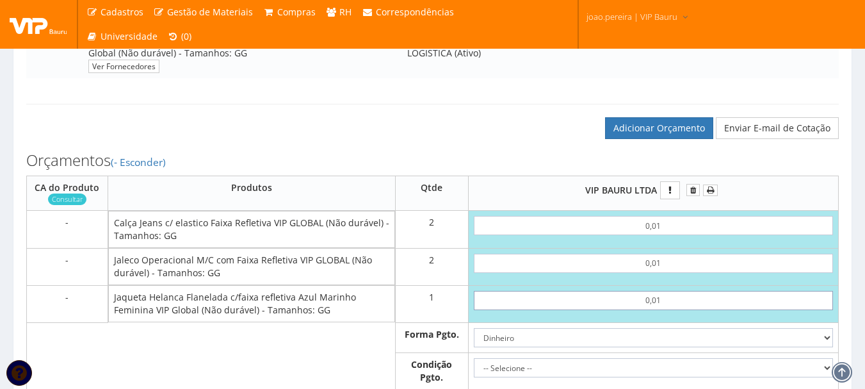
type input "0,05"
type input "0,01"
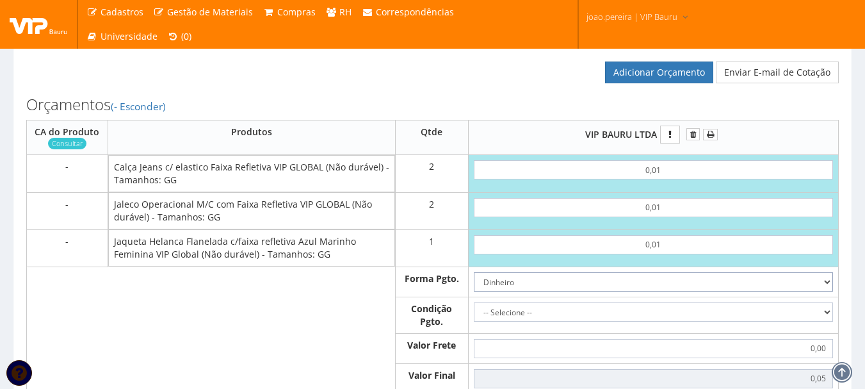
scroll to position [576, 0]
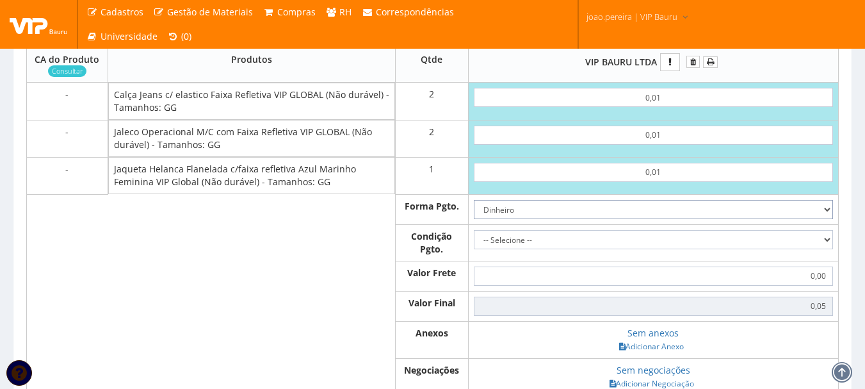
click at [820, 219] on select "Dinheiro Boleto Bancário Depósito Transferência Bancária Cartão de Crédito Cart…" at bounding box center [653, 209] width 359 height 19
click at [474, 212] on select "Dinheiro Boleto Bancário Depósito Transferência Bancária Cartão de Crédito Cart…" at bounding box center [653, 209] width 359 height 19
drag, startPoint x: 710, startPoint y: 252, endPoint x: 703, endPoint y: 254, distance: 7.3
click at [709, 249] on select "-- Selecione -- À vista 7 dias 10 dias" at bounding box center [653, 239] width 359 height 19
select select "0"
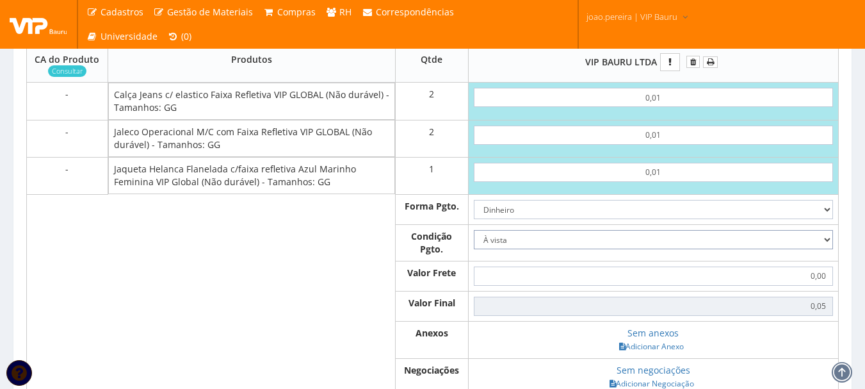
click at [474, 242] on select "-- Selecione -- À vista 7 dias 10 dias" at bounding box center [653, 239] width 359 height 19
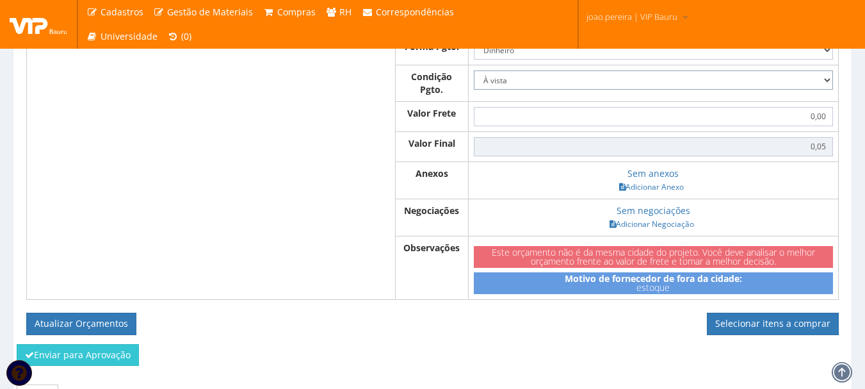
scroll to position [769, 0]
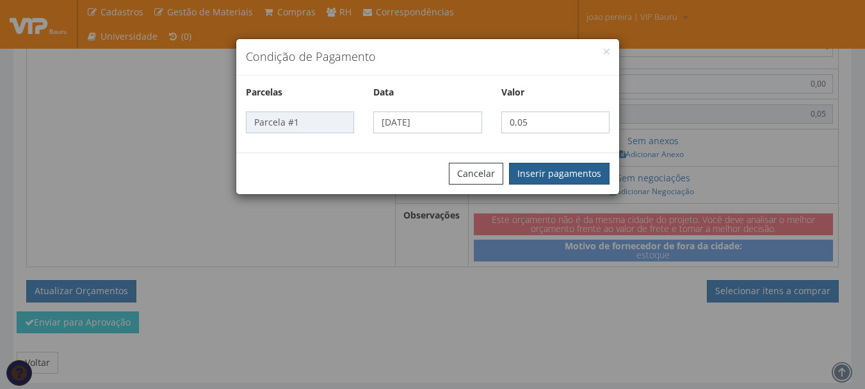
click at [587, 179] on button "Inserir pagamentos" at bounding box center [559, 174] width 101 height 22
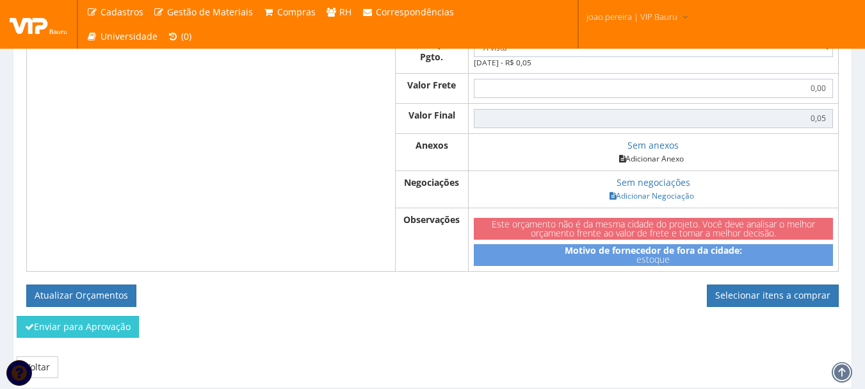
click at [656, 165] on link "Adicionar Anexo" at bounding box center [651, 158] width 72 height 13
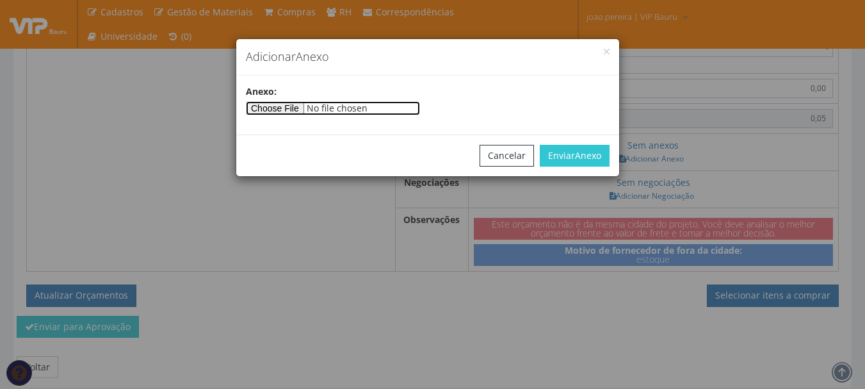
click at [303, 105] on input"] "file" at bounding box center [333, 108] width 174 height 14
type input"] "C:\fakepath\PEDIDOS SEM NOTA FISCAL ESTOQUE.docx"
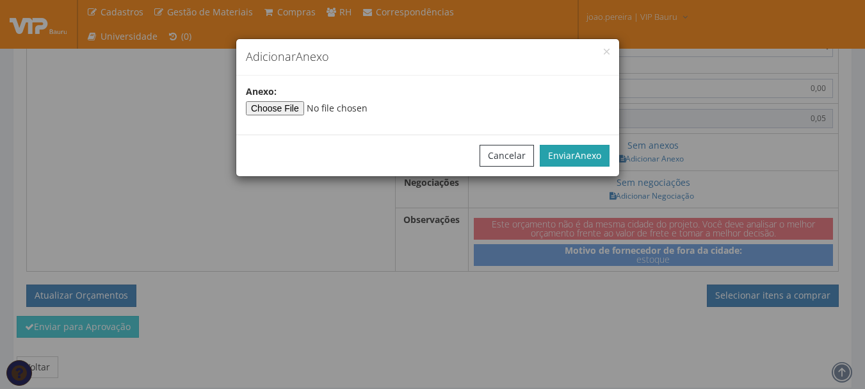
click at [571, 154] on button "Enviar Anexo" at bounding box center [575, 156] width 70 height 22
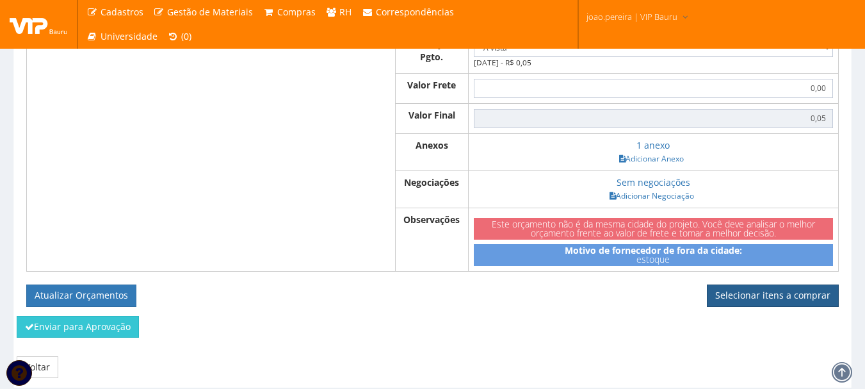
click at [788, 306] on link "Selecionar itens a comprar" at bounding box center [773, 295] width 132 height 22
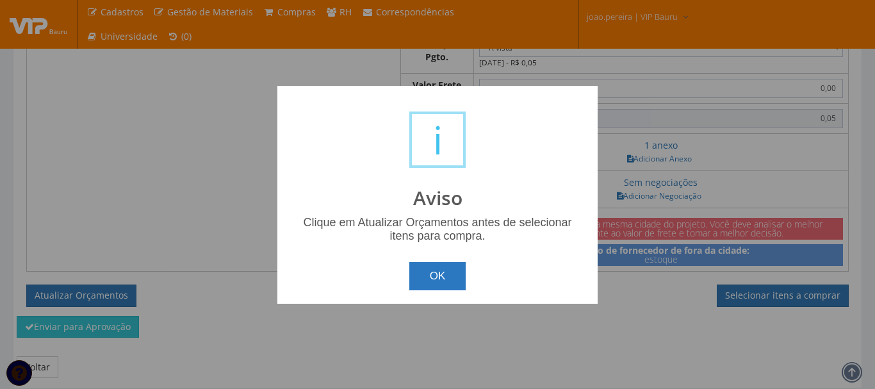
click at [432, 281] on button "OK" at bounding box center [437, 276] width 57 height 28
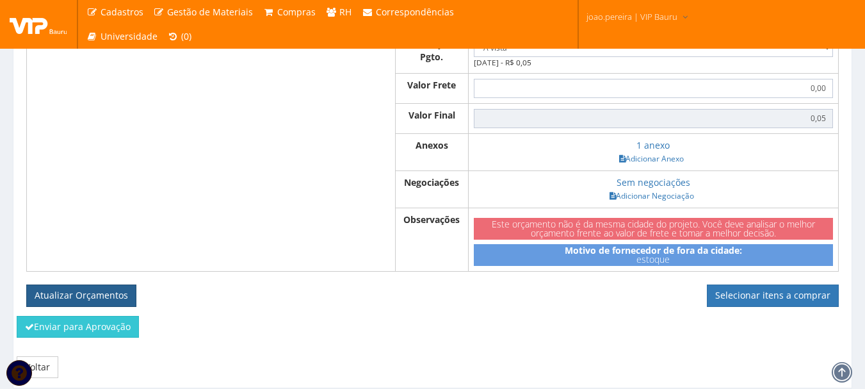
click at [65, 297] on button "Atualizar Orçamentos" at bounding box center [81, 295] width 110 height 22
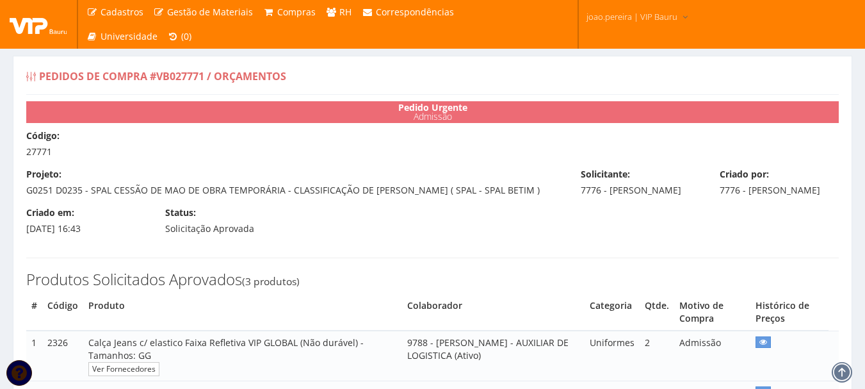
select select "0"
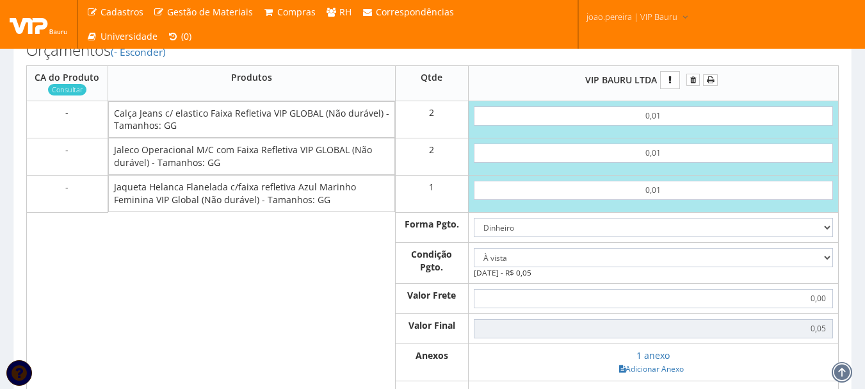
scroll to position [705, 0]
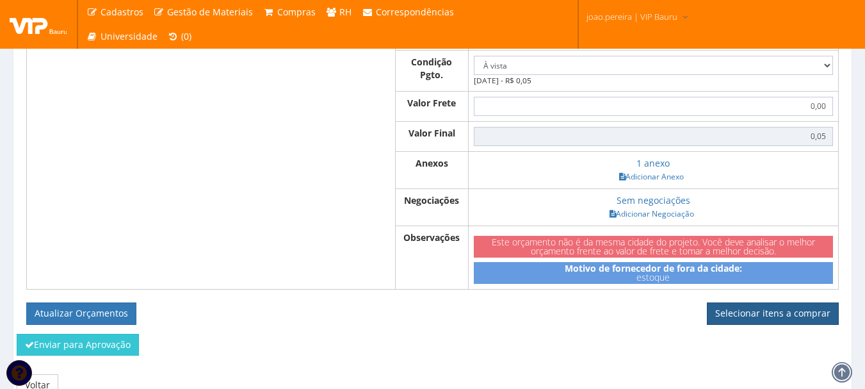
click at [763, 324] on link "Selecionar itens a comprar" at bounding box center [773, 313] width 132 height 22
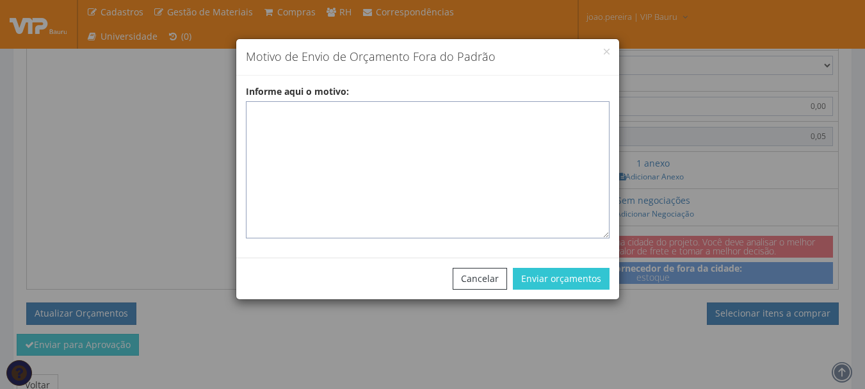
click at [343, 120] on textarea "Informe aqui o motivo:" at bounding box center [428, 169] width 364 height 137
paste textarea "EPIS ou UNIFORMES - Pedido de compra para emissão de ficha de EPIS ou Uniformes…"
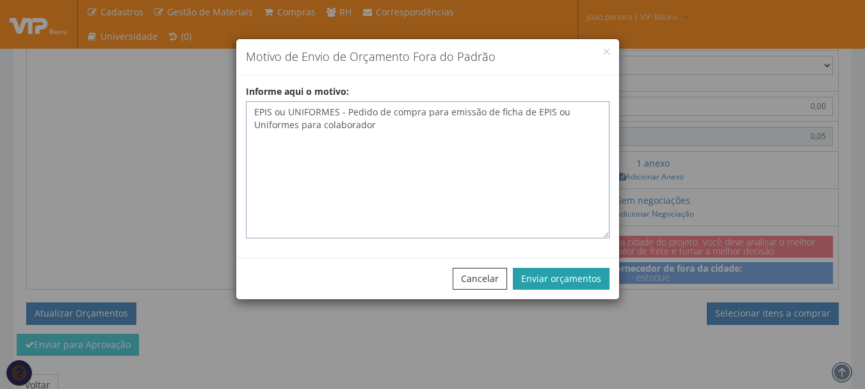
type textarea "EPIS ou UNIFORMES - Pedido de compra para emissão de ficha de EPIS ou Uniformes…"
click at [562, 270] on button "Enviar orçamentos" at bounding box center [561, 279] width 97 height 22
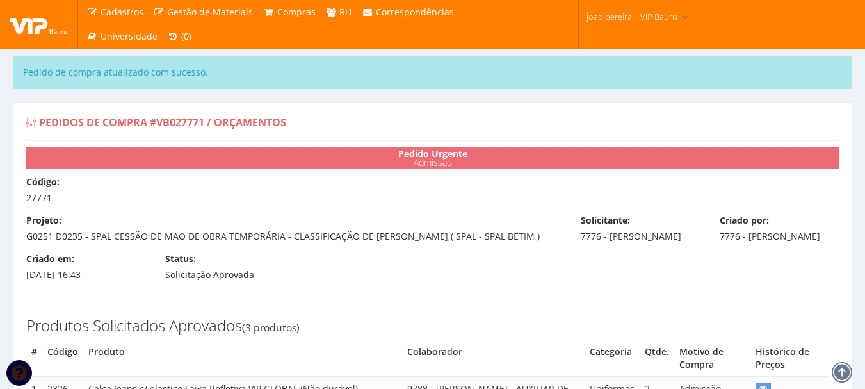
select select "0"
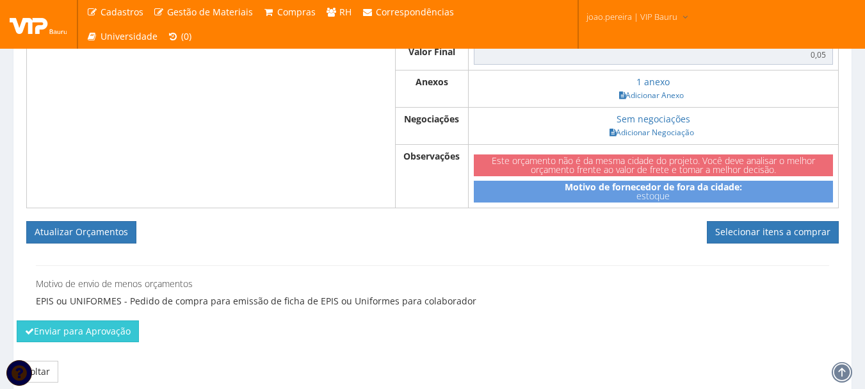
scroll to position [833, 0]
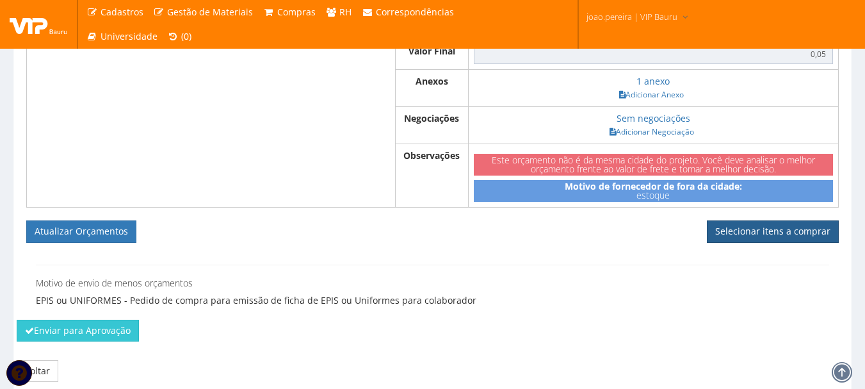
click at [753, 242] on link "Selecionar itens a comprar" at bounding box center [773, 231] width 132 height 22
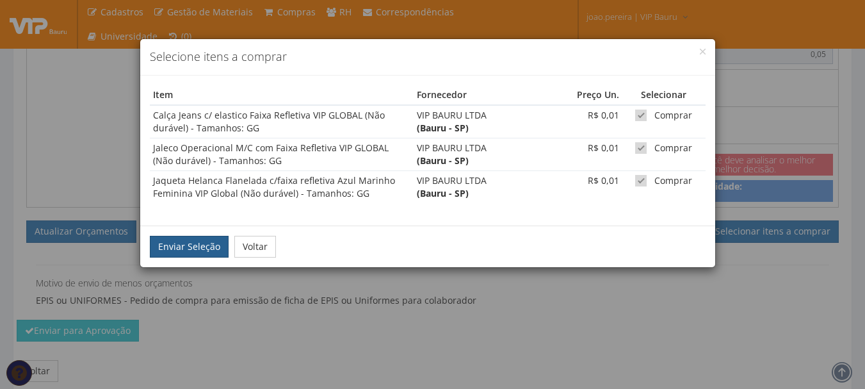
click at [197, 245] on button "Enviar Seleção" at bounding box center [189, 247] width 79 height 22
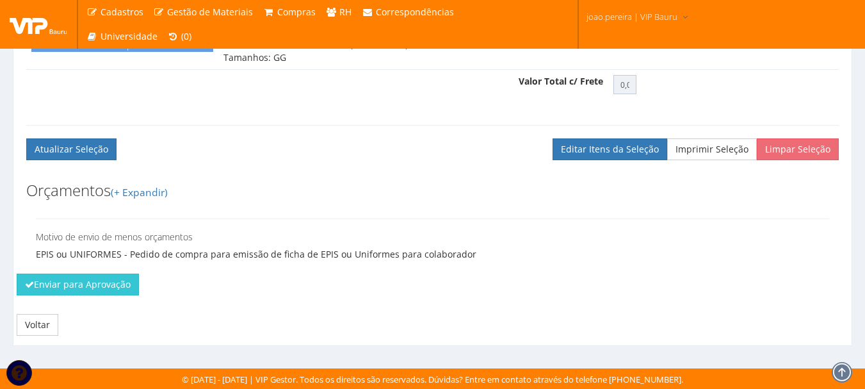
scroll to position [678, 0]
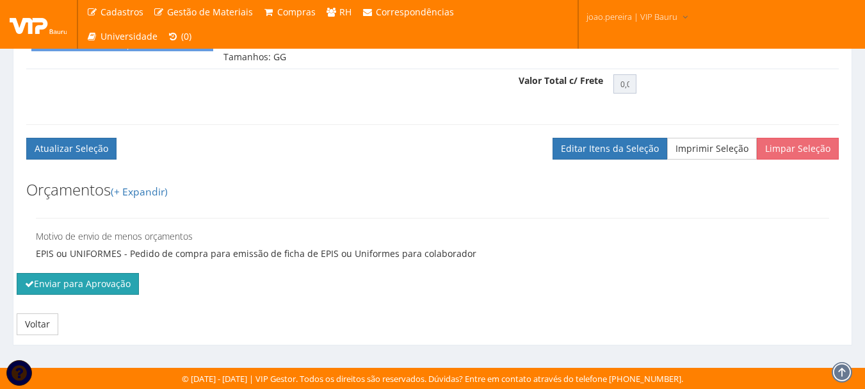
click at [58, 282] on button "Enviar para Aprovação" at bounding box center [78, 284] width 122 height 22
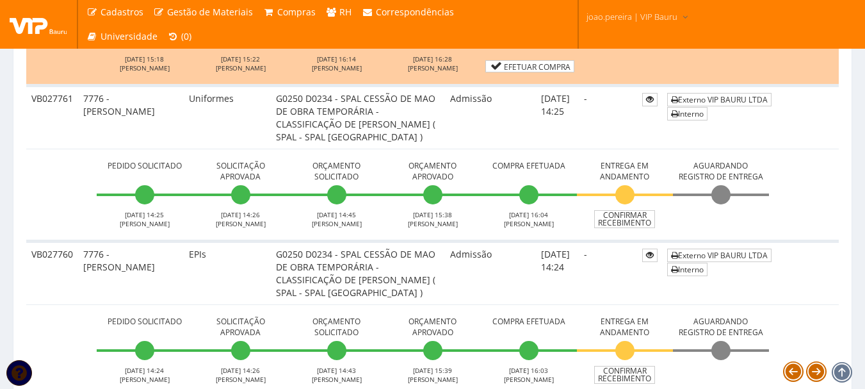
scroll to position [1921, 0]
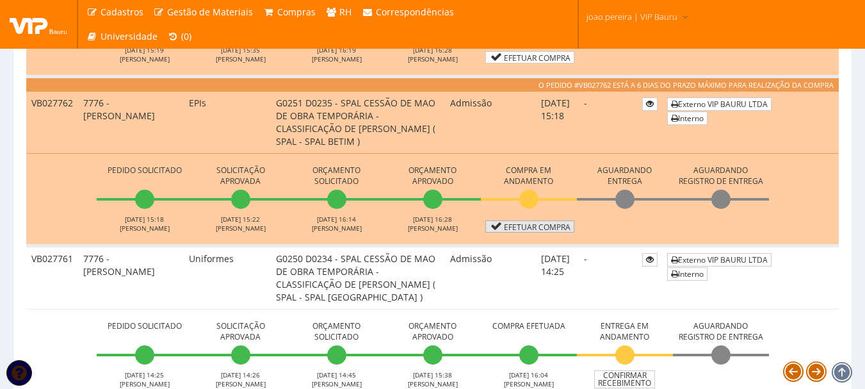
click at [544, 224] on link "Efetuar Compra" at bounding box center [529, 226] width 89 height 12
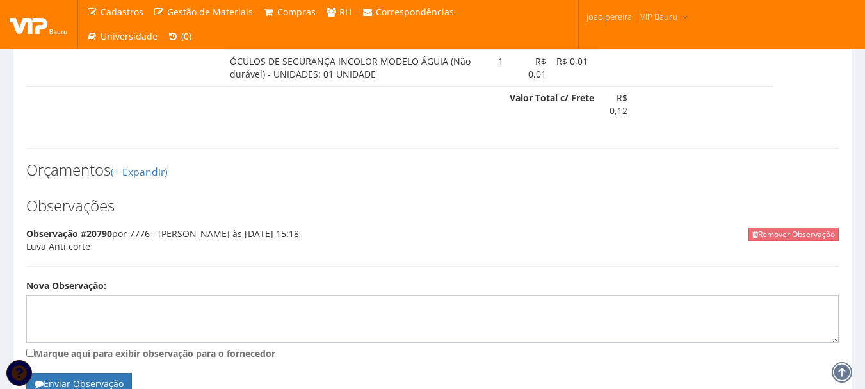
scroll to position [1151, 0]
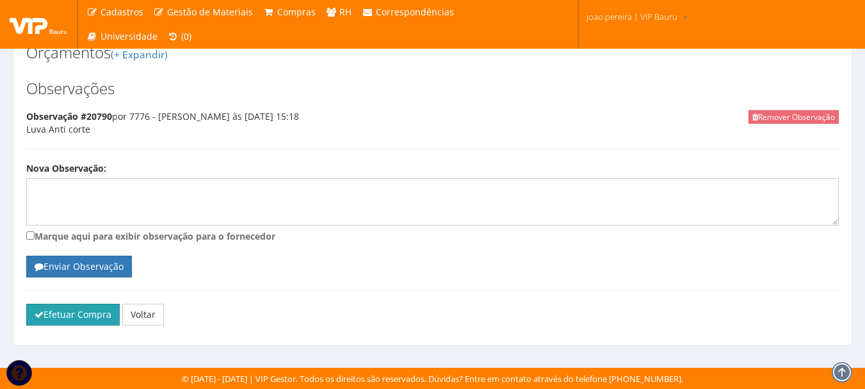
click at [52, 311] on button "Efetuar Compra" at bounding box center [73, 315] width 94 height 22
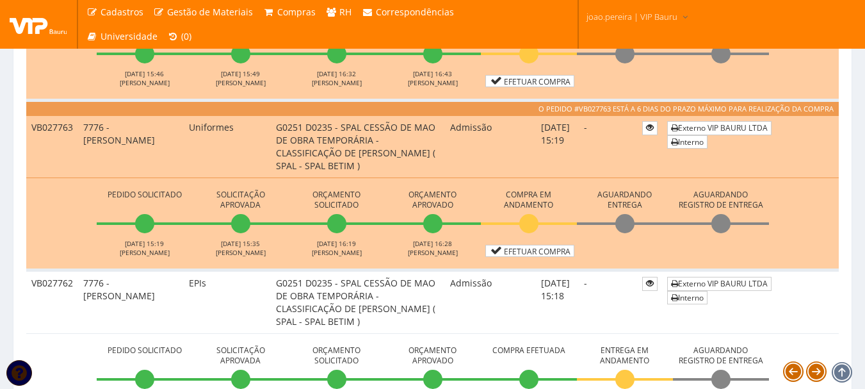
scroll to position [1729, 0]
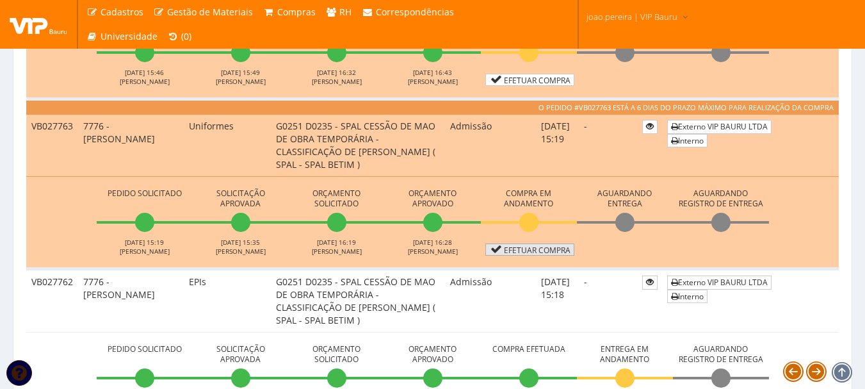
click at [550, 243] on link "Efetuar Compra" at bounding box center [529, 249] width 89 height 12
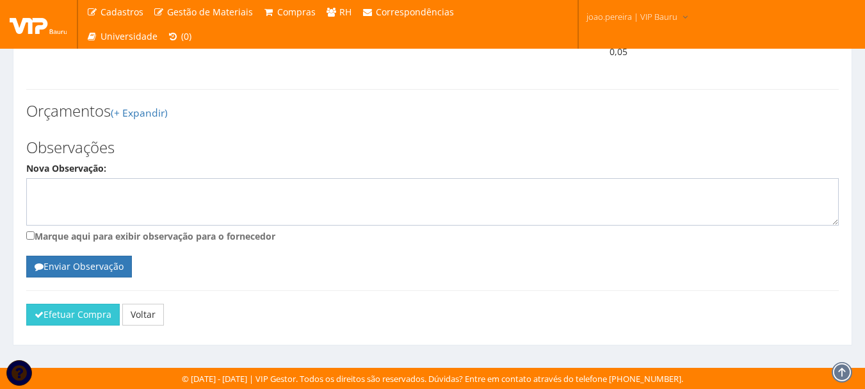
scroll to position [749, 0]
click at [60, 308] on button "Efetuar Compra" at bounding box center [73, 315] width 94 height 22
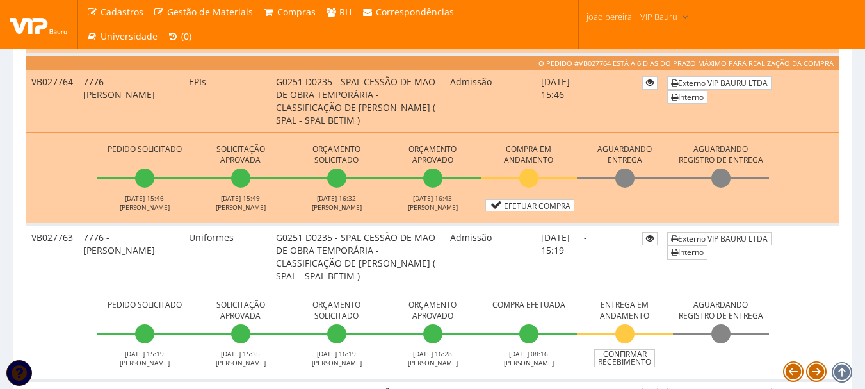
scroll to position [1665, 0]
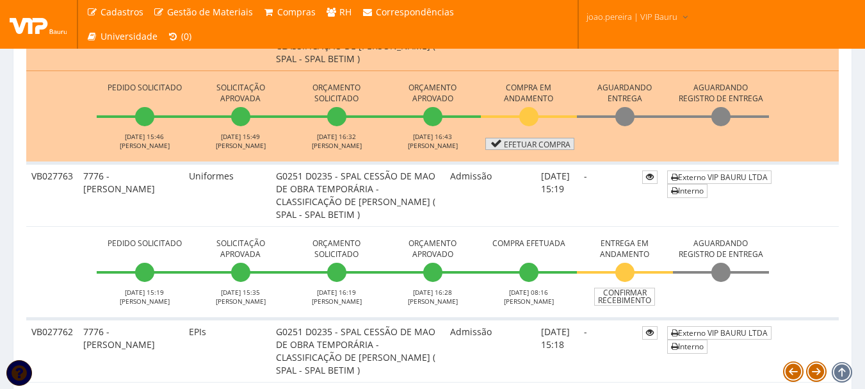
click at [539, 140] on link "Efetuar Compra" at bounding box center [529, 144] width 89 height 12
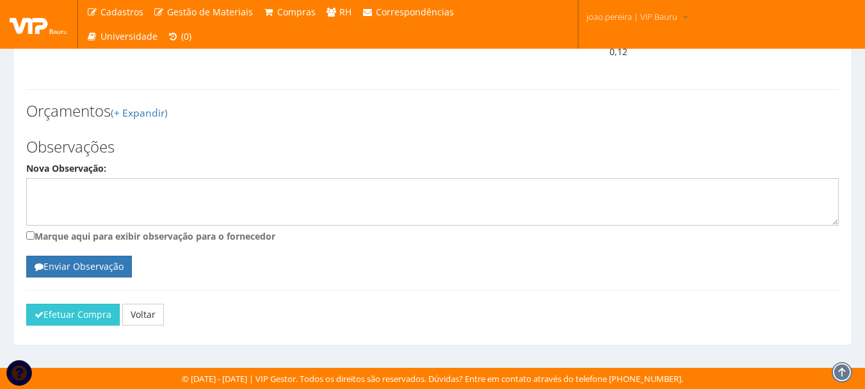
scroll to position [1093, 0]
drag, startPoint x: 70, startPoint y: 312, endPoint x: 469, endPoint y: 42, distance: 482.1
click at [70, 312] on button "Efetuar Compra" at bounding box center [73, 315] width 94 height 22
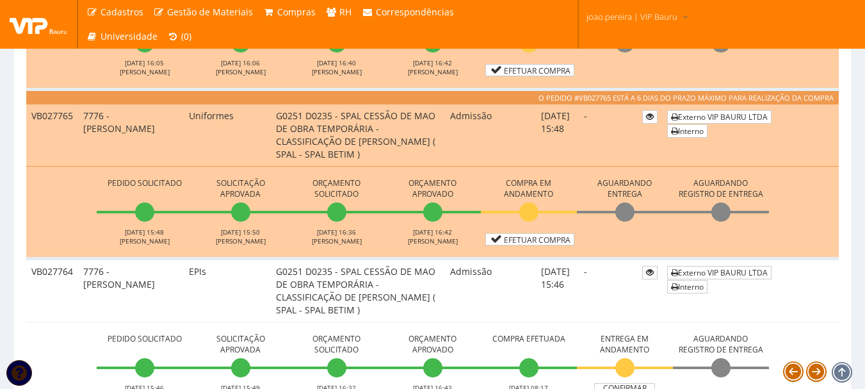
scroll to position [1409, 0]
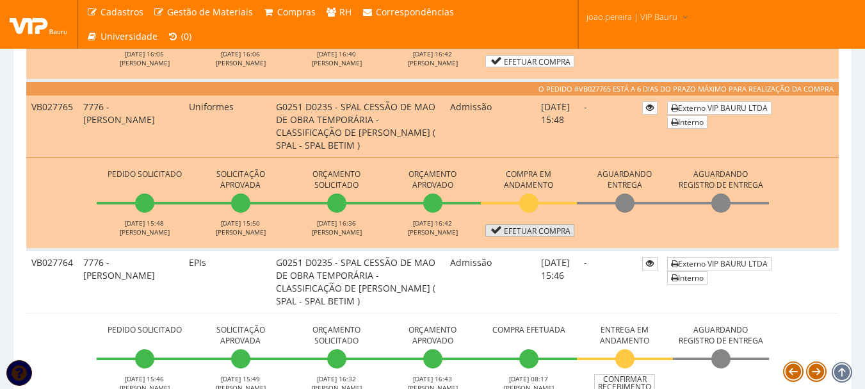
click at [524, 230] on link "Efetuar Compra" at bounding box center [529, 230] width 89 height 12
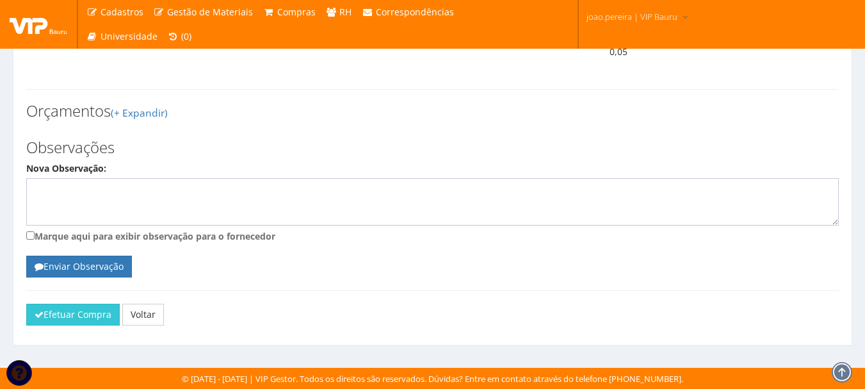
scroll to position [749, 0]
click at [45, 310] on button "Efetuar Compra" at bounding box center [73, 315] width 94 height 22
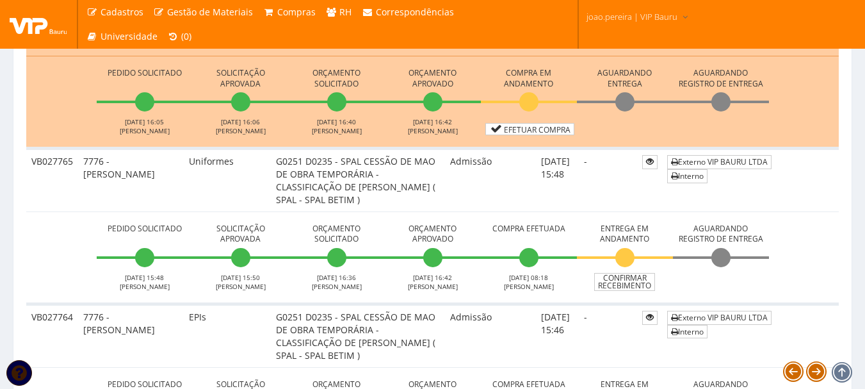
scroll to position [1281, 0]
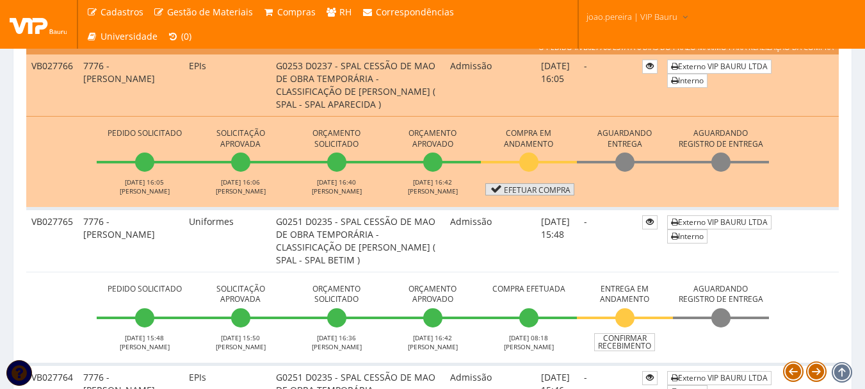
click at [533, 188] on link "Efetuar Compra" at bounding box center [529, 189] width 89 height 12
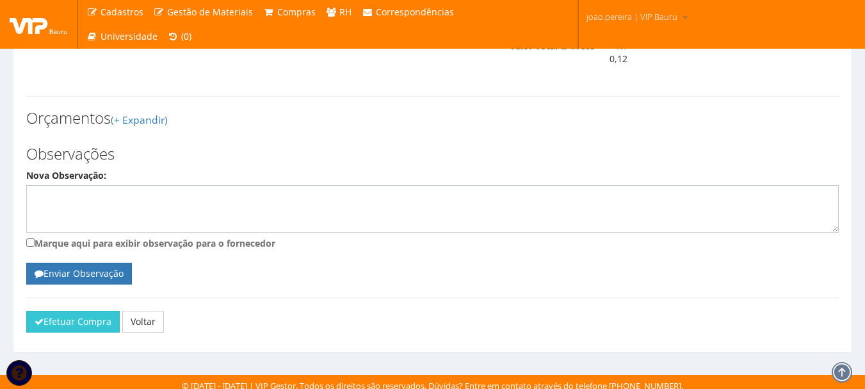
scroll to position [1093, 0]
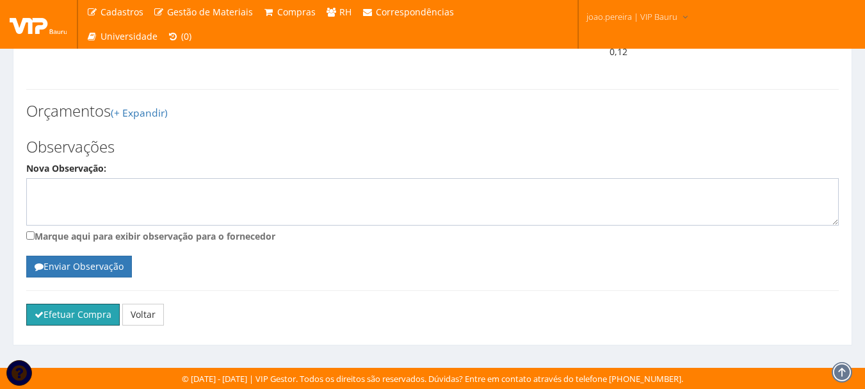
drag, startPoint x: 64, startPoint y: 319, endPoint x: 478, endPoint y: 43, distance: 497.4
click at [64, 318] on button "Efetuar Compra" at bounding box center [73, 315] width 94 height 22
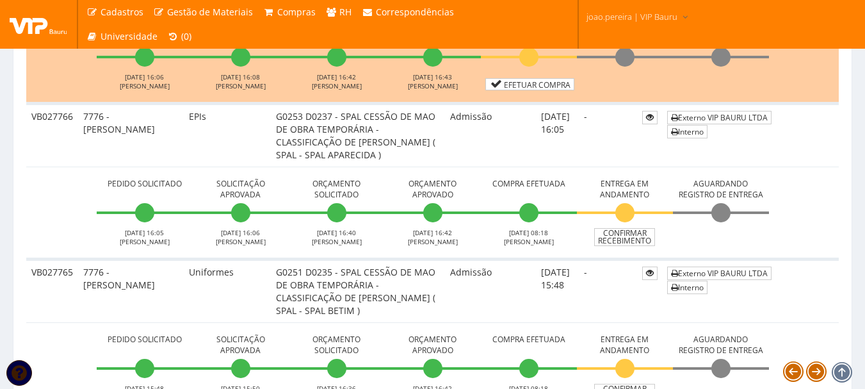
scroll to position [1217, 0]
click at [530, 83] on link "Efetuar Compra" at bounding box center [529, 83] width 89 height 12
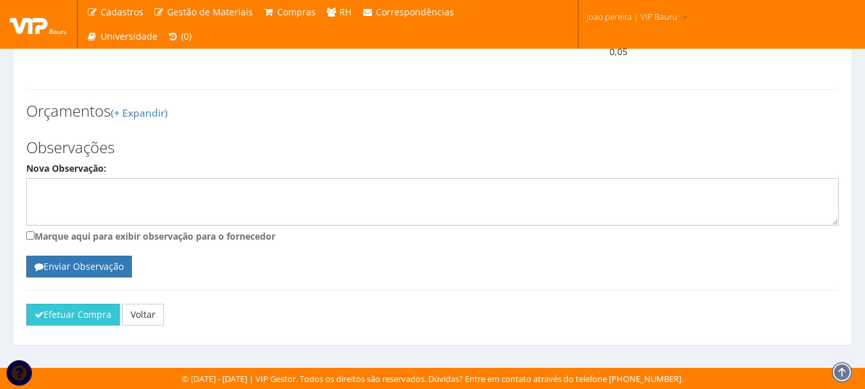
scroll to position [749, 0]
click at [74, 313] on button "Efetuar Compra" at bounding box center [73, 315] width 94 height 22
